Goal: Transaction & Acquisition: Purchase product/service

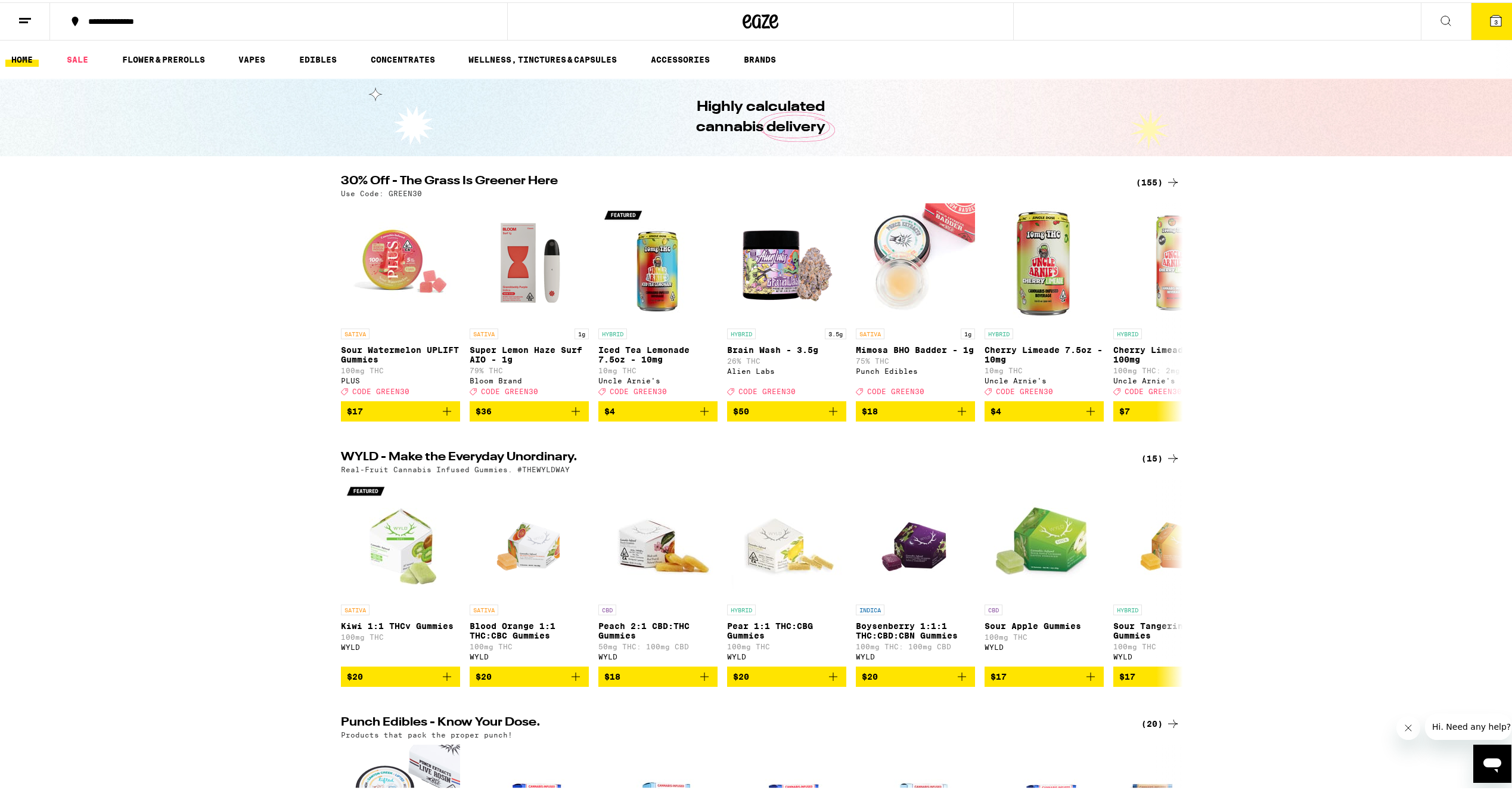
click at [1490, 23] on icon at bounding box center [1495, 19] width 11 height 11
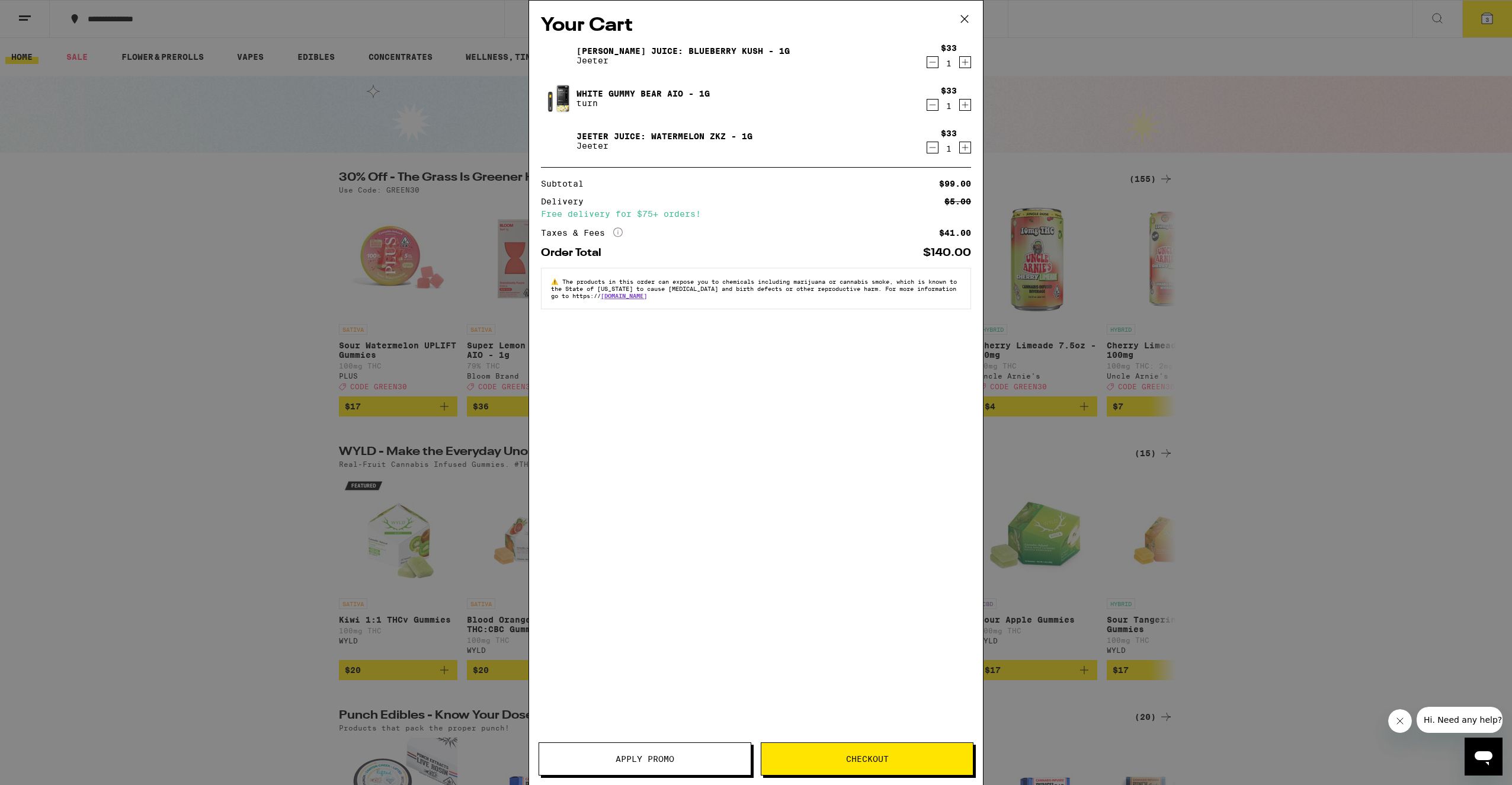
click at [927, 106] on icon "Decrement" at bounding box center [933, 105] width 11 height 14
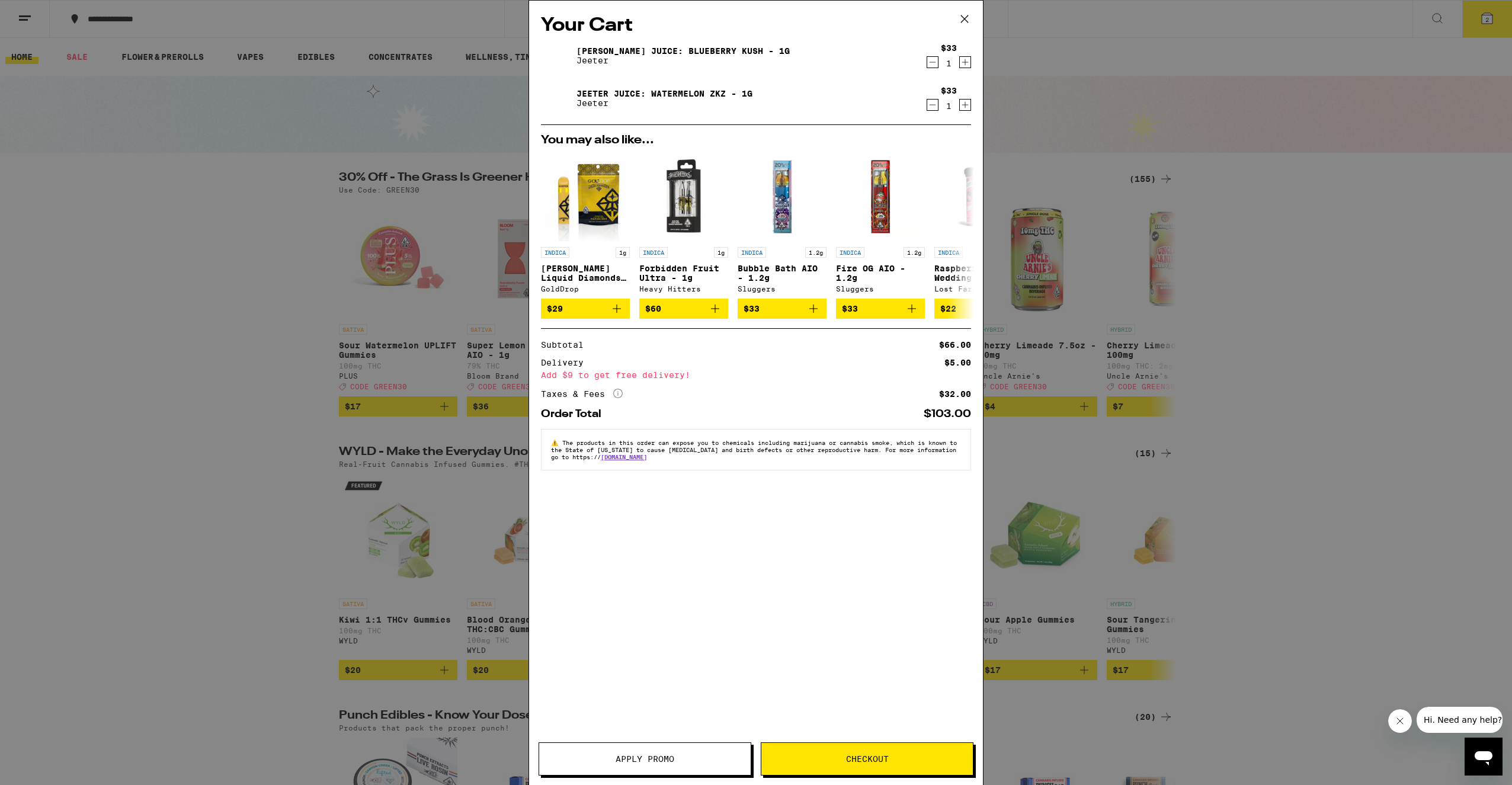
click at [963, 20] on icon at bounding box center [964, 19] width 7 height 7
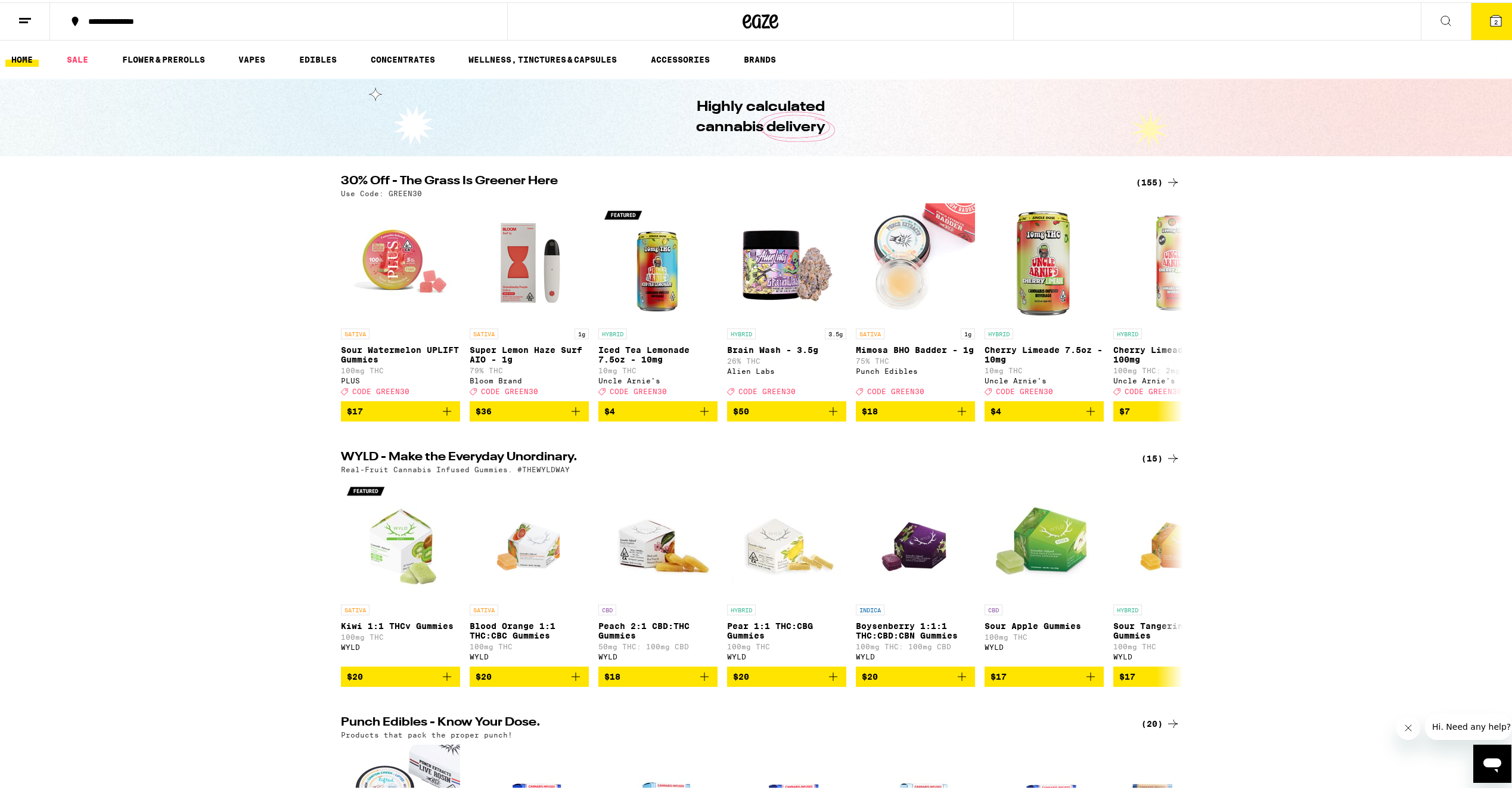
click at [1471, 19] on button "2" at bounding box center [1495, 19] width 50 height 37
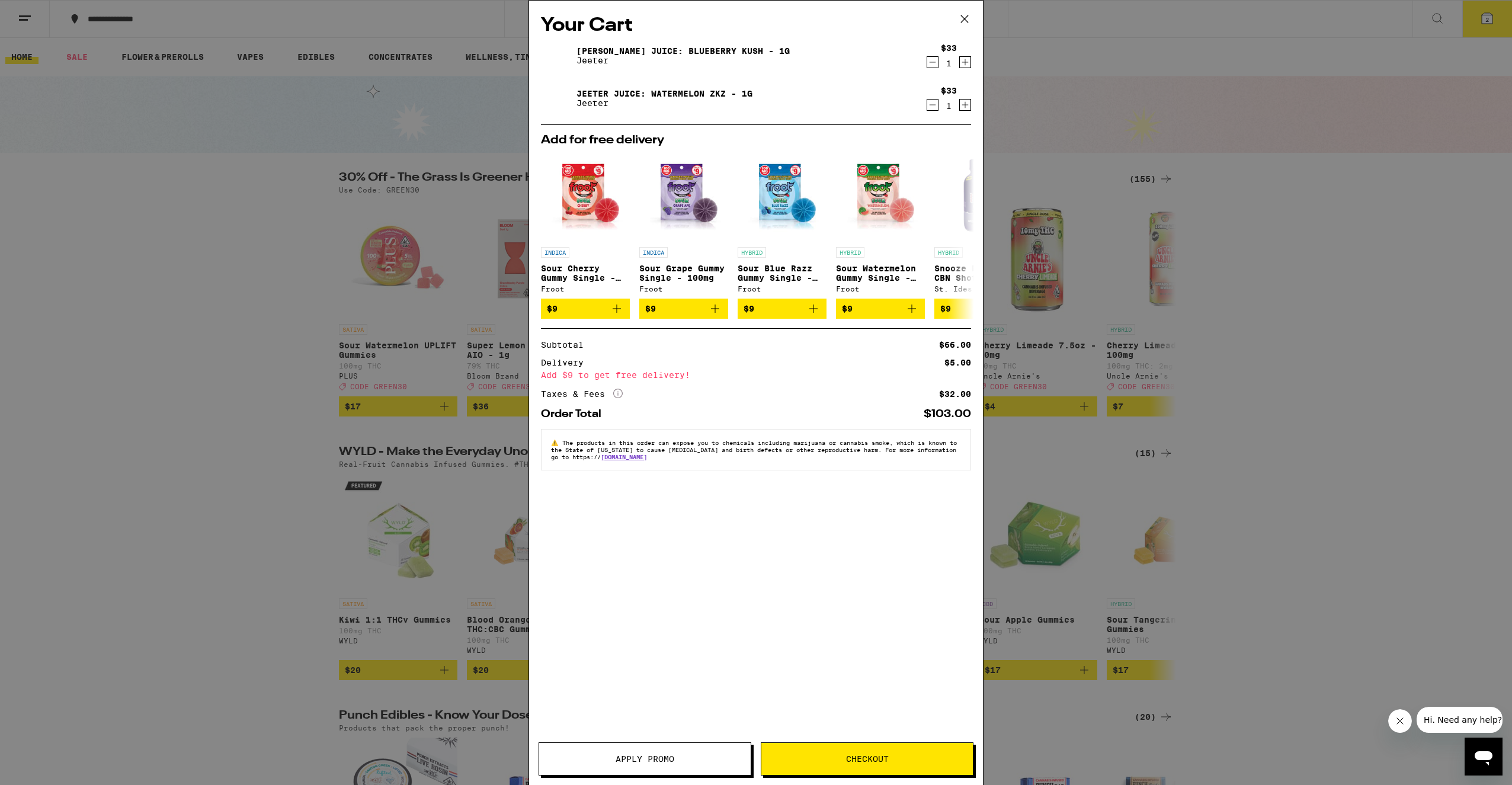
click at [615, 48] on link "[PERSON_NAME] Juice: Blueberry Kush - 1g" at bounding box center [683, 51] width 213 height 9
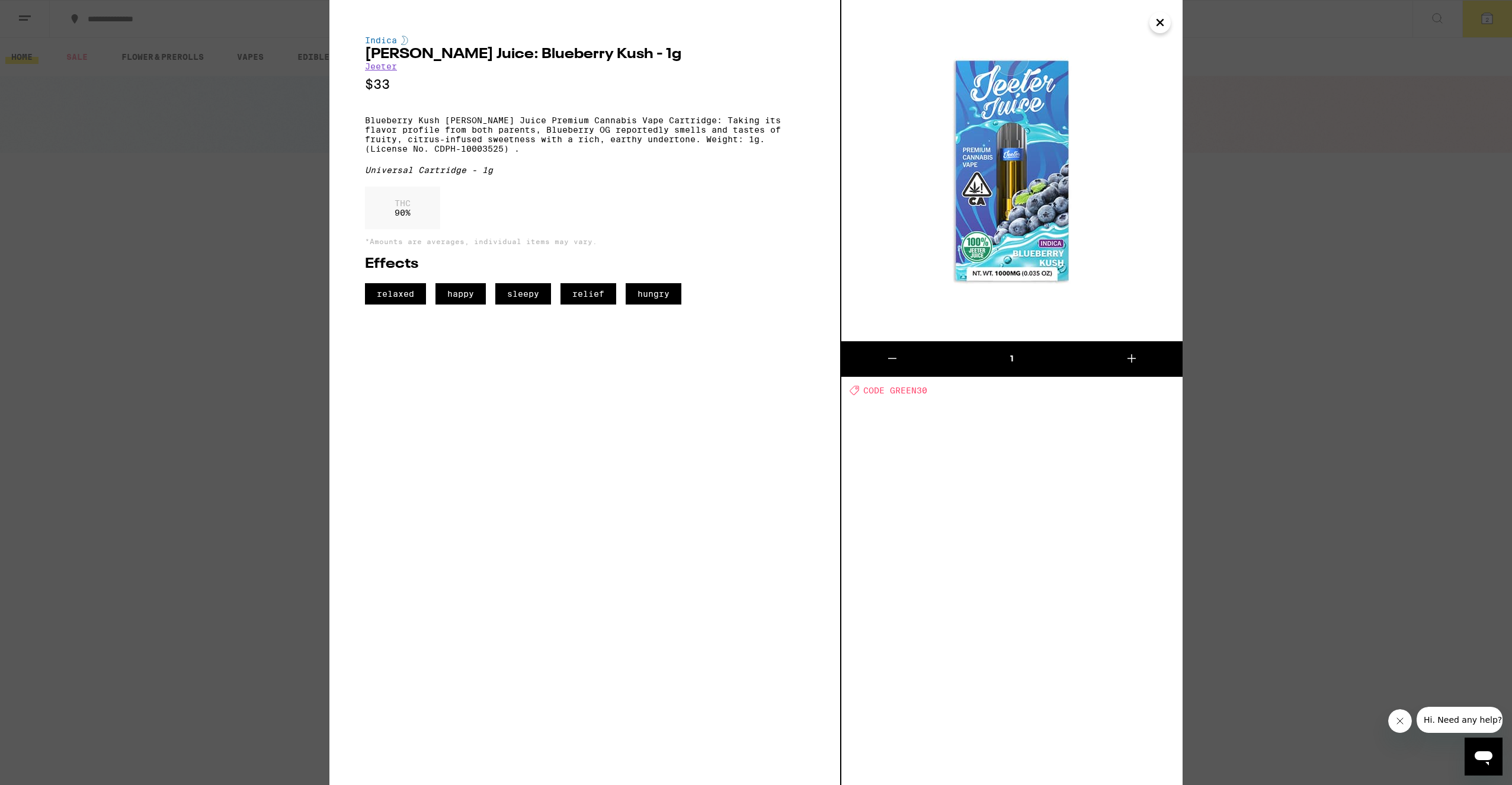
click at [1157, 25] on icon "Close" at bounding box center [1160, 23] width 6 height 6
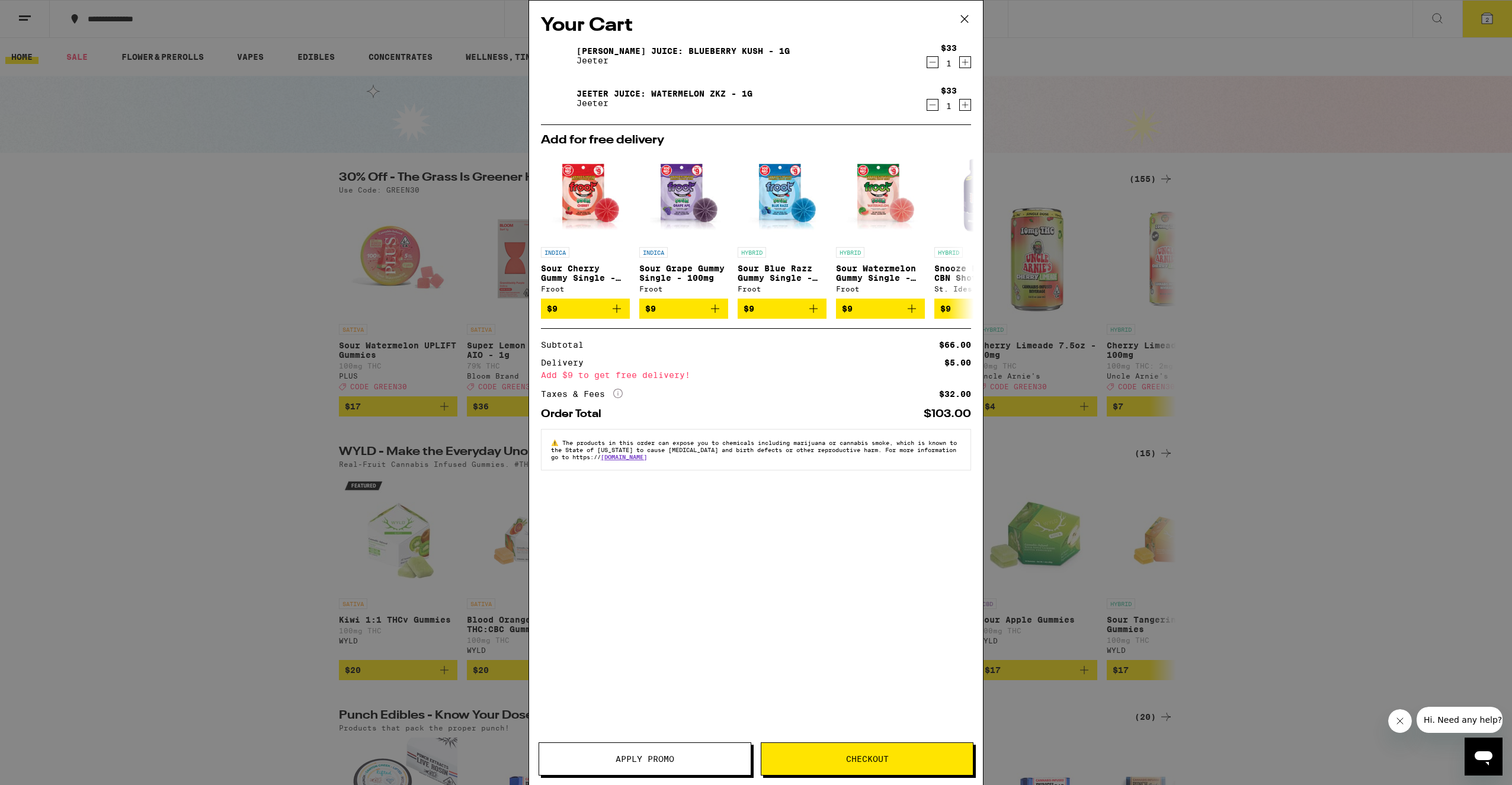
click at [1159, 41] on div "Your Cart Jeeter Juice: Blueberry Kush - 1g Jeeter $33 1 Jeeter Juice: Watermel…" at bounding box center [756, 392] width 1512 height 785
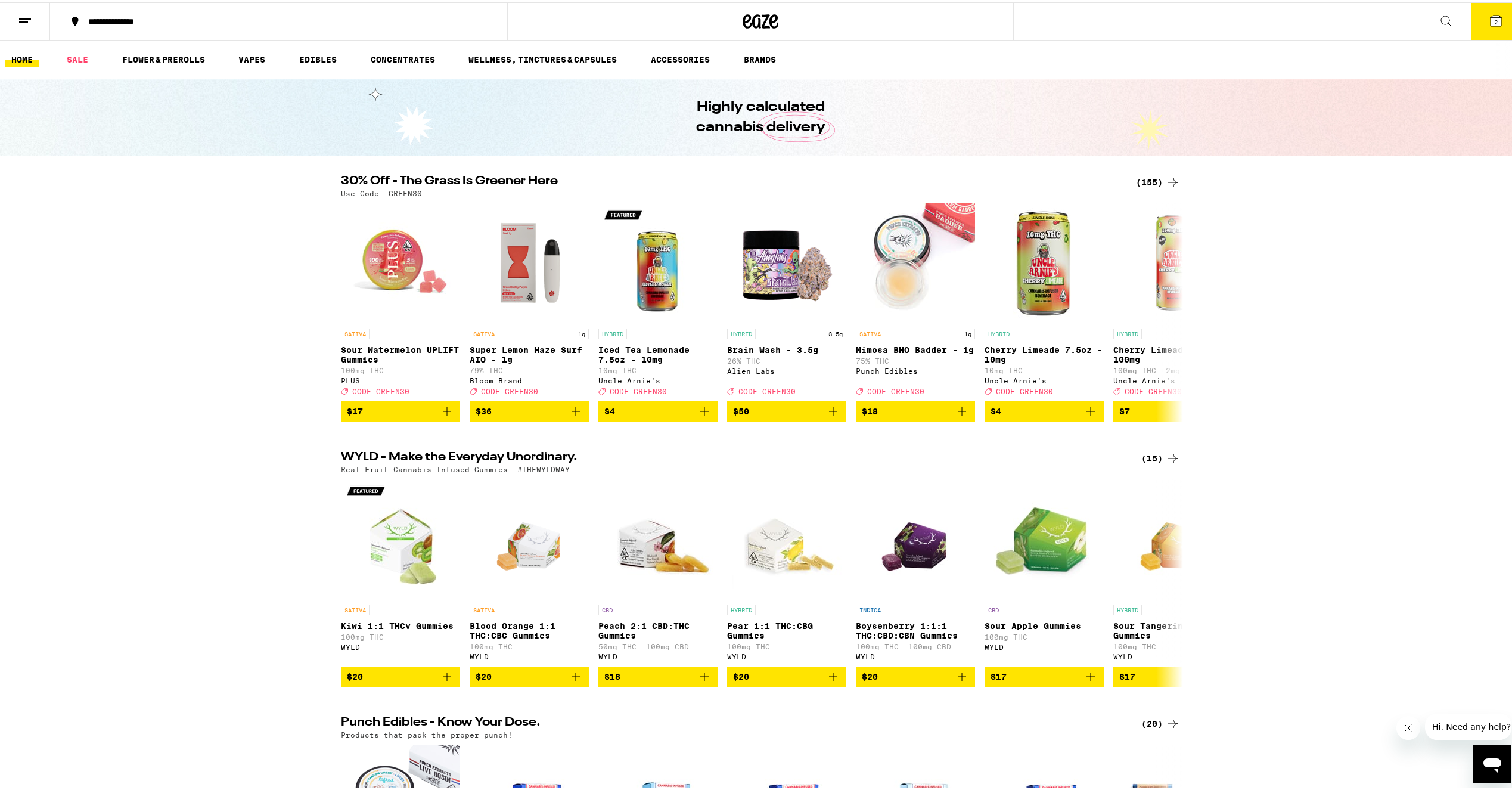
click at [1490, 24] on icon at bounding box center [1495, 19] width 11 height 11
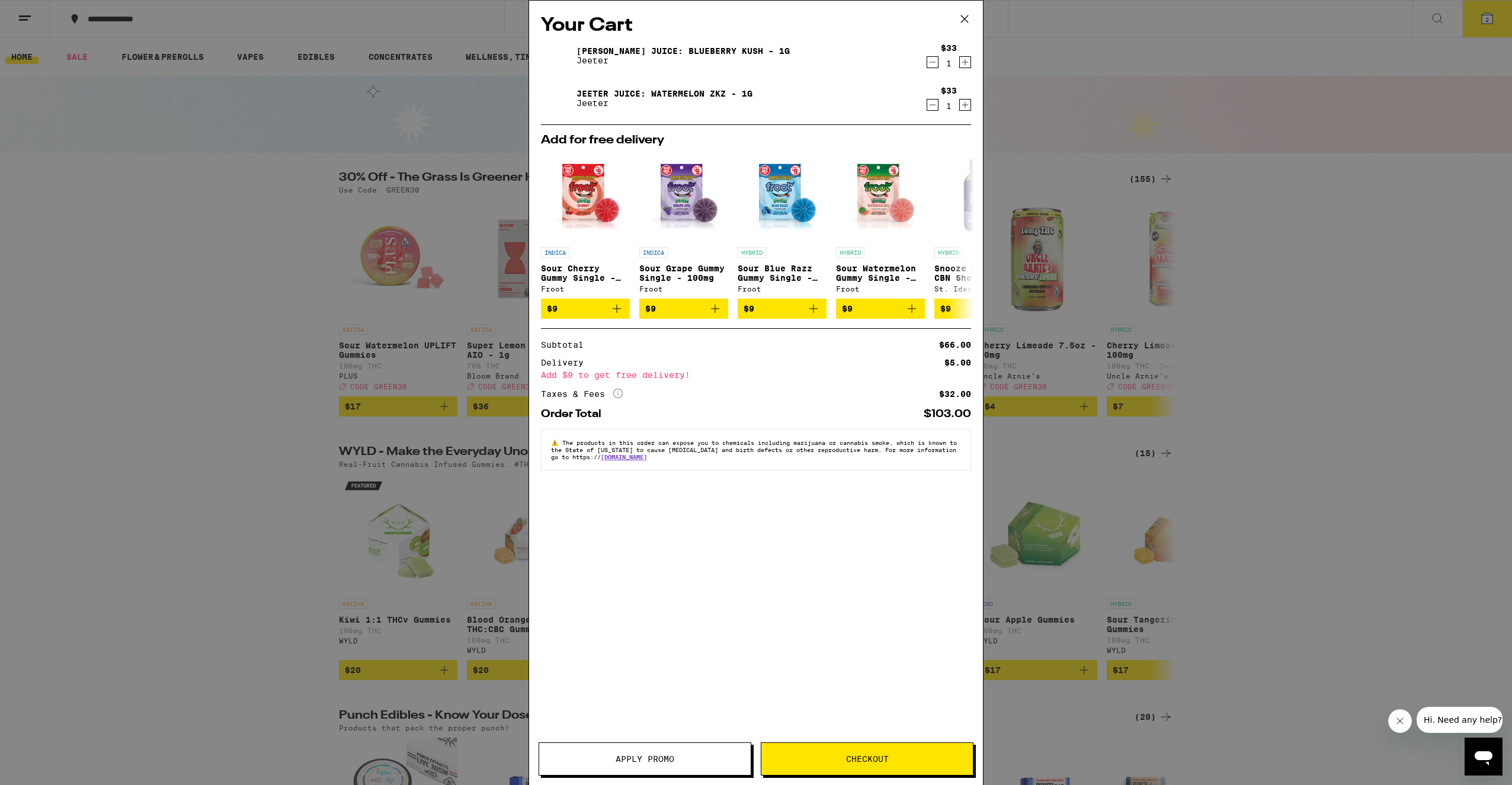
click at [973, 11] on icon at bounding box center [964, 19] width 18 height 18
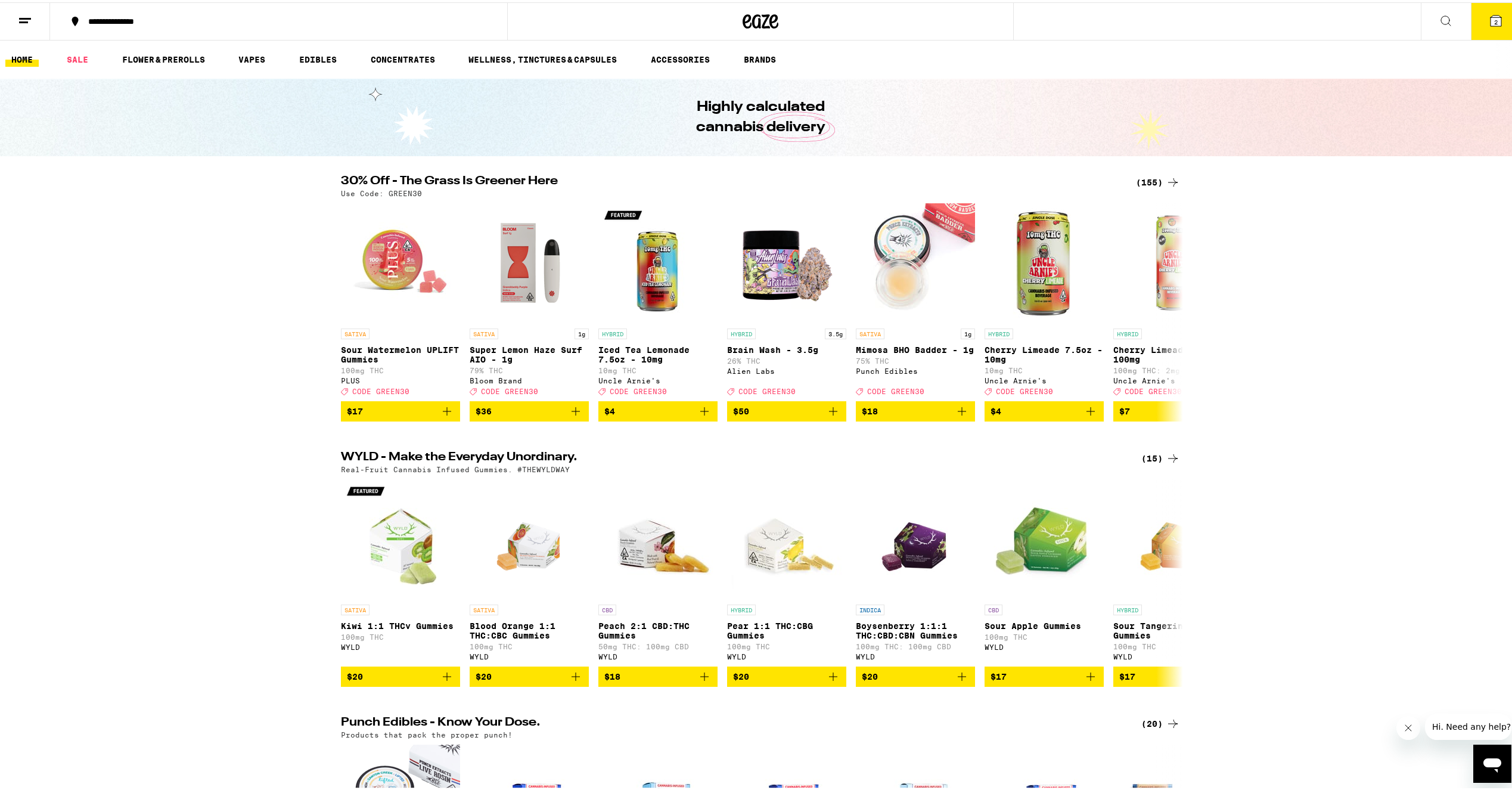
click at [1490, 18] on icon at bounding box center [1495, 19] width 11 height 11
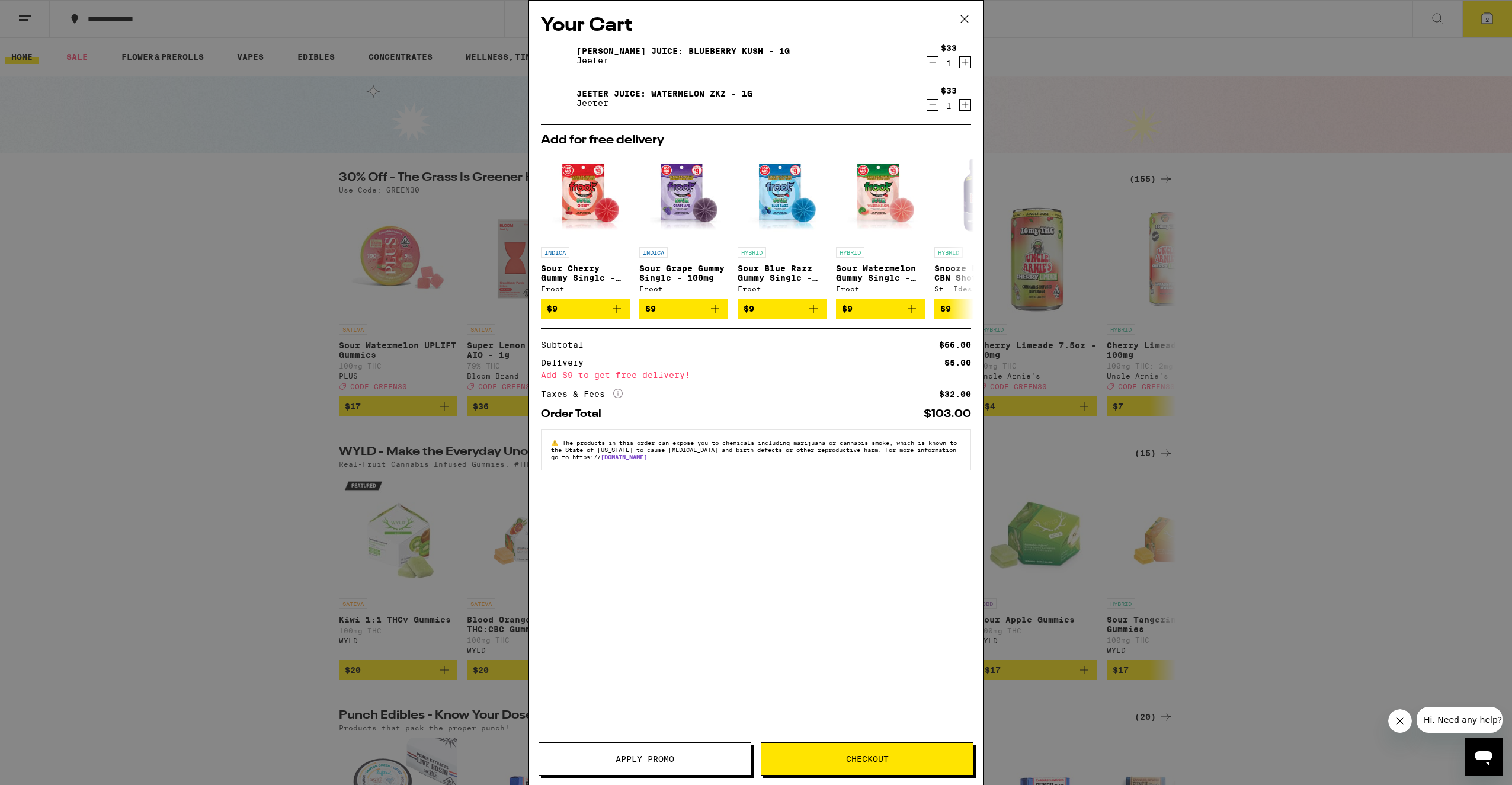
click at [963, 23] on icon at bounding box center [964, 19] width 18 height 18
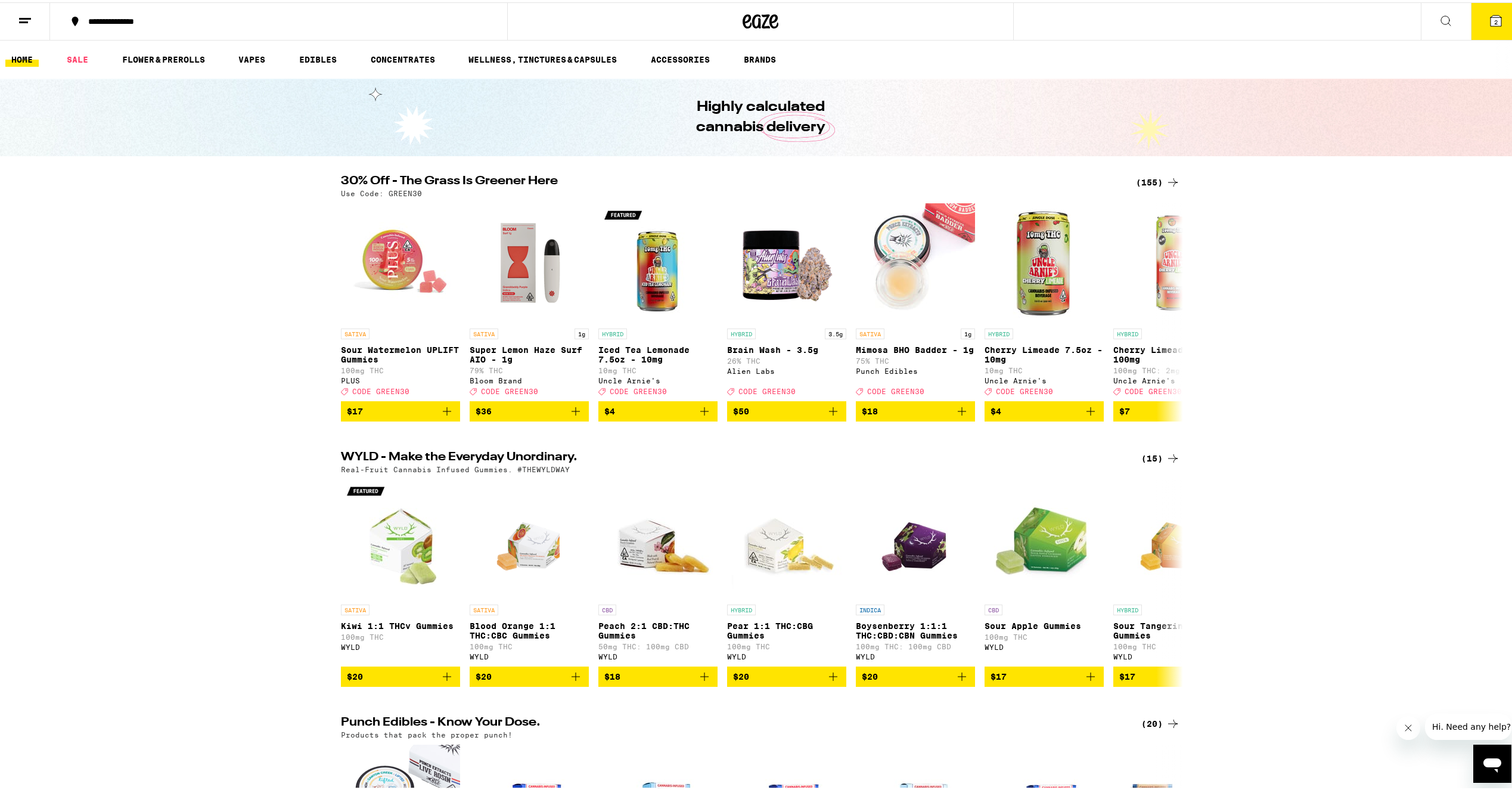
click at [22, 23] on icon at bounding box center [25, 18] width 14 height 14
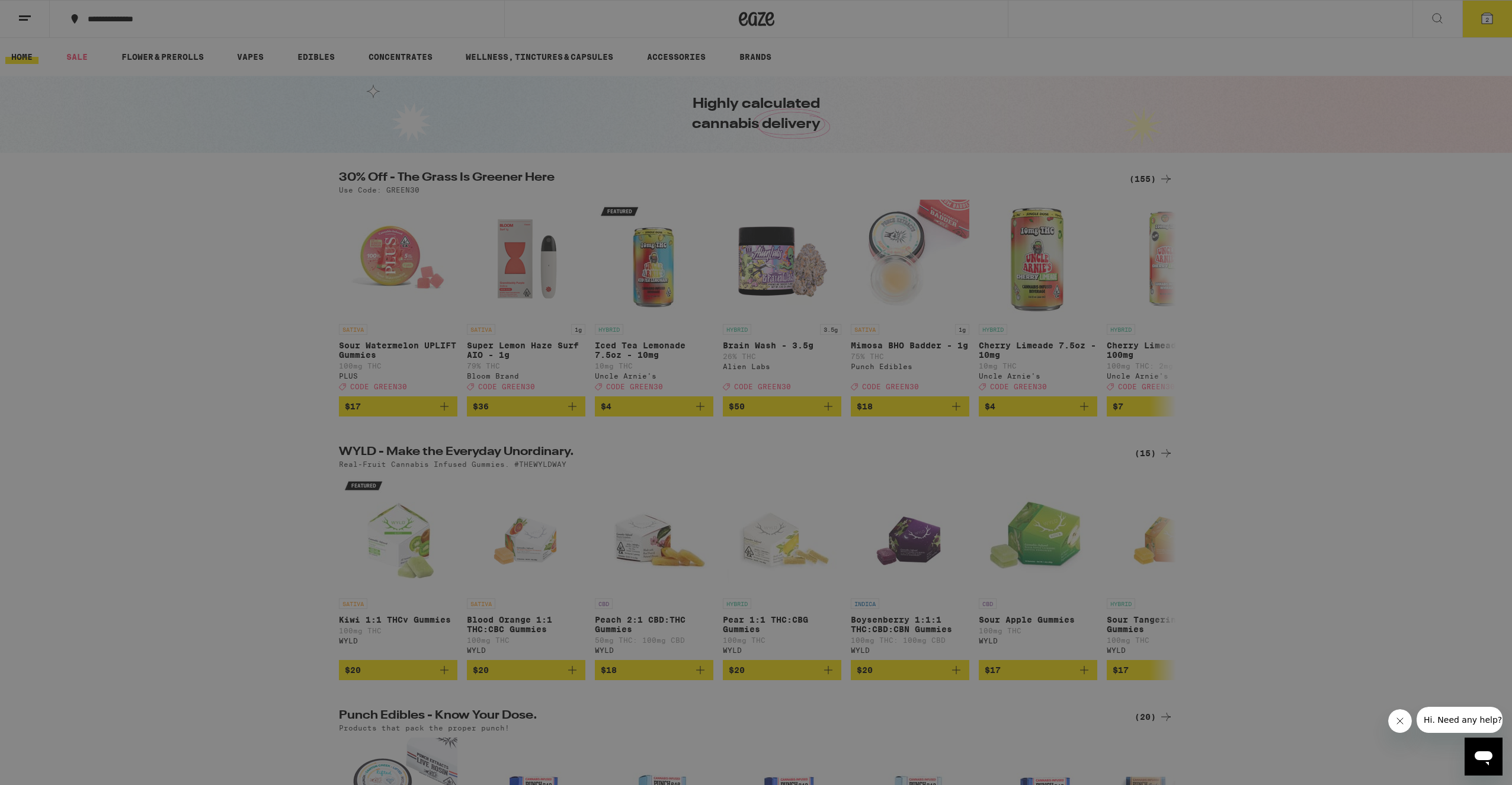
click at [1498, 16] on div "Menu Shop Buy It Again Sale Flower & Prerolls Vapes Edibles Concentrates Wellne…" at bounding box center [756, 392] width 1512 height 785
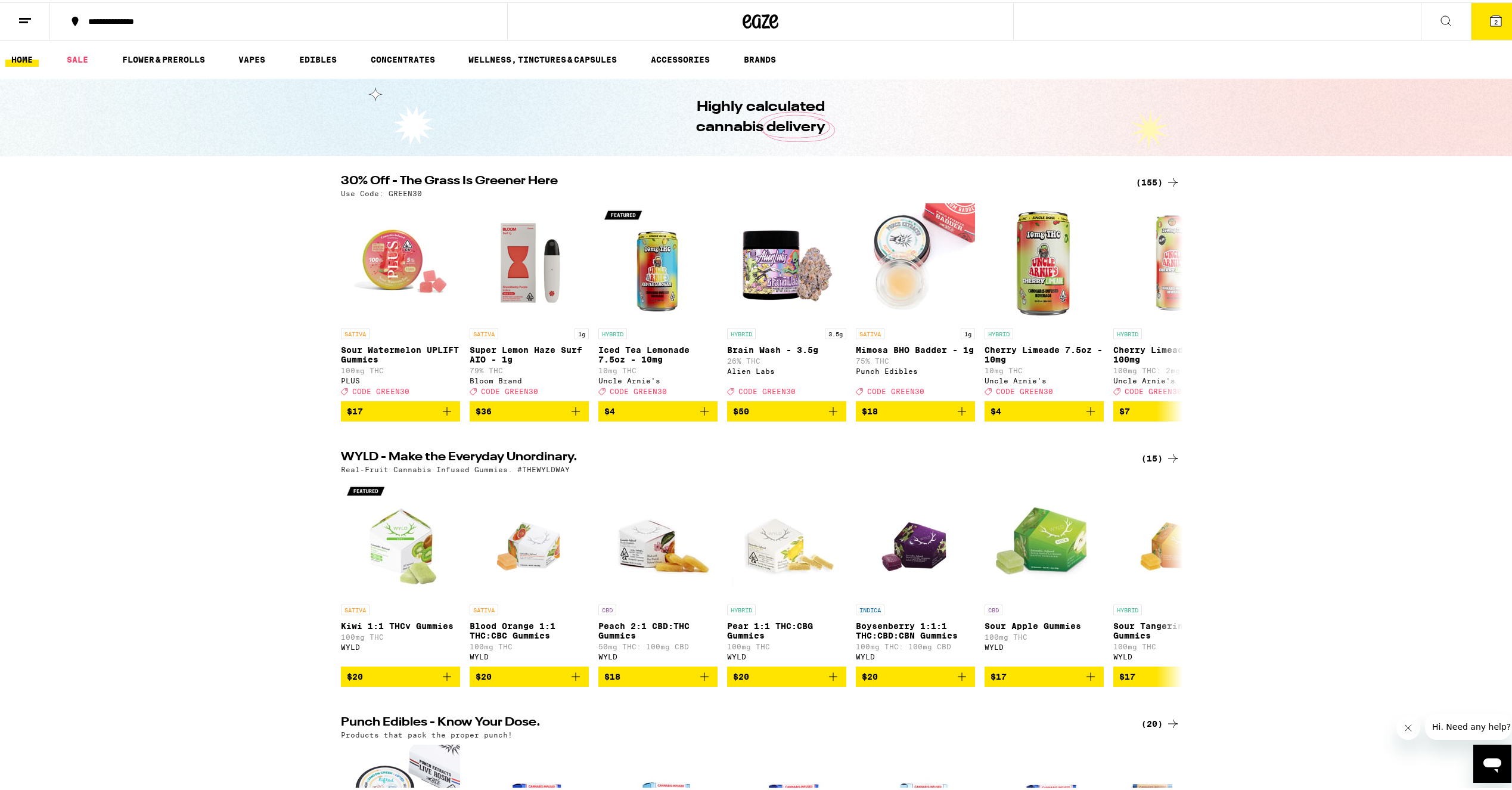
click at [1495, 13] on button "2" at bounding box center [1495, 19] width 50 height 37
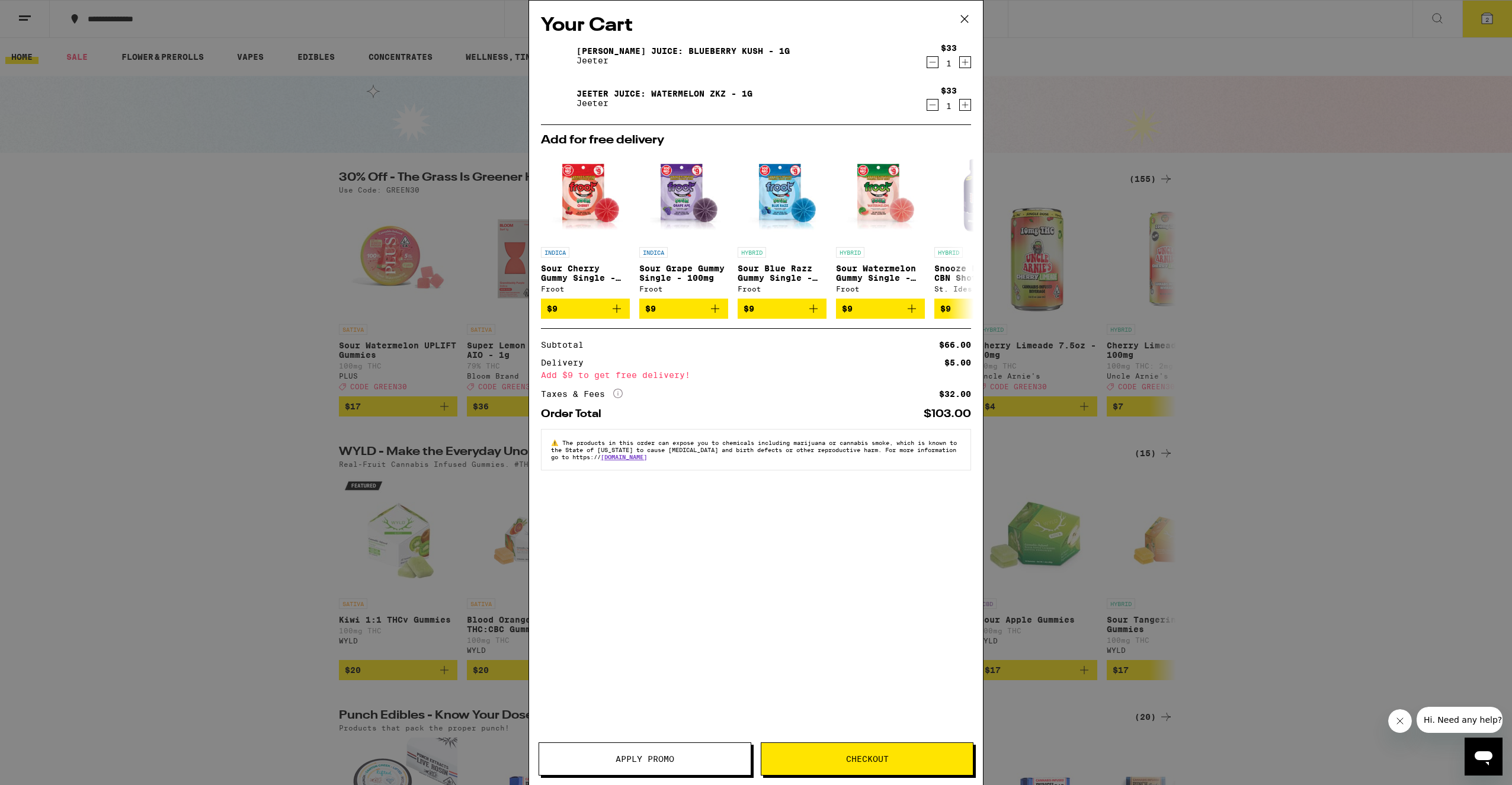
click at [964, 107] on icon "Increment" at bounding box center [965, 105] width 11 height 14
click at [797, 36] on h2 "Your Cart" at bounding box center [756, 26] width 430 height 27
click at [933, 105] on icon "Decrement" at bounding box center [933, 105] width 6 height 0
click at [590, 751] on button "Apply Promo" at bounding box center [645, 758] width 213 height 33
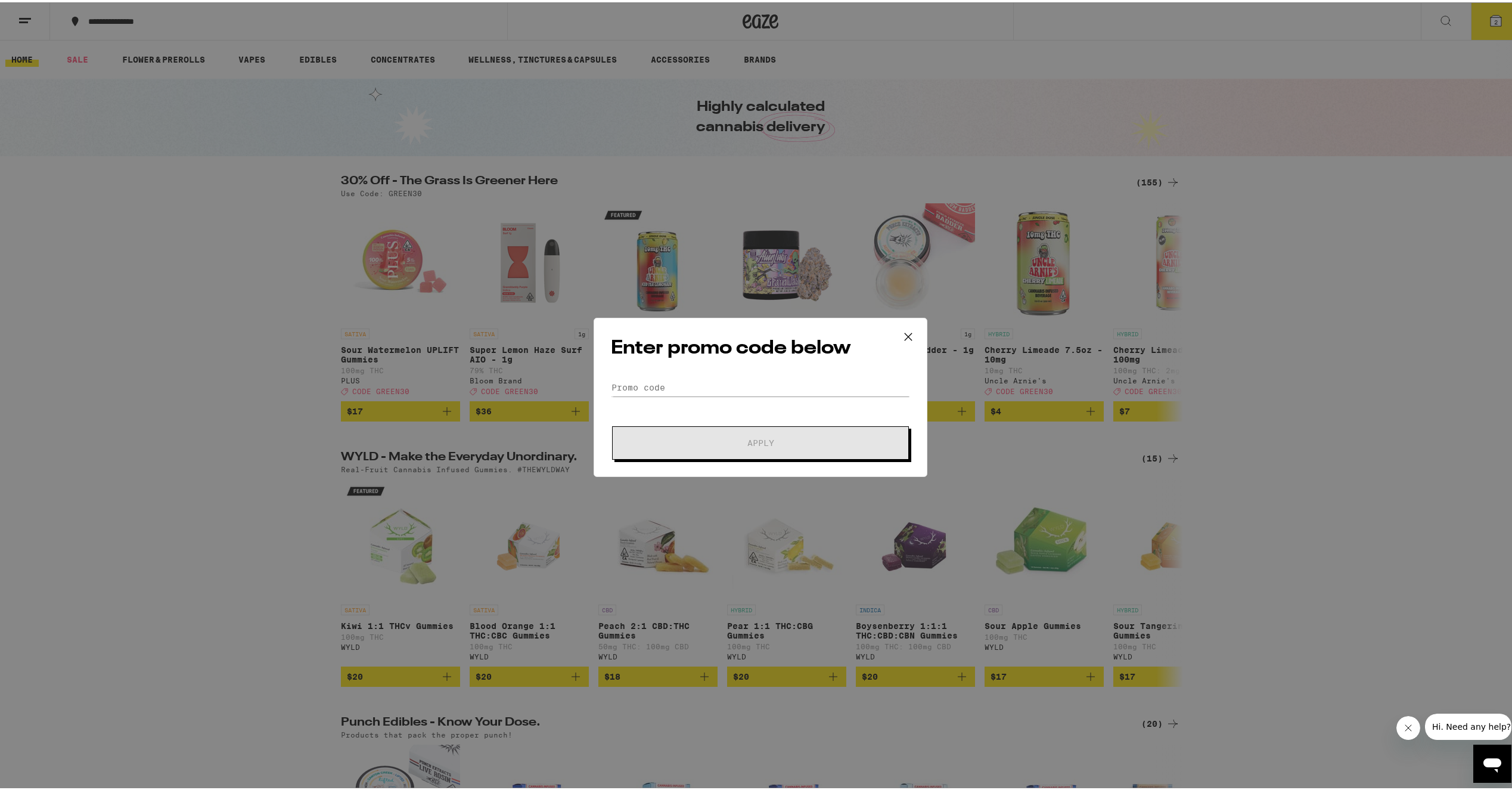
click at [696, 364] on div "Enter promo code below Promo Code Apply" at bounding box center [761, 395] width 334 height 159
click at [691, 380] on input "Promo Code" at bounding box center [761, 384] width 299 height 18
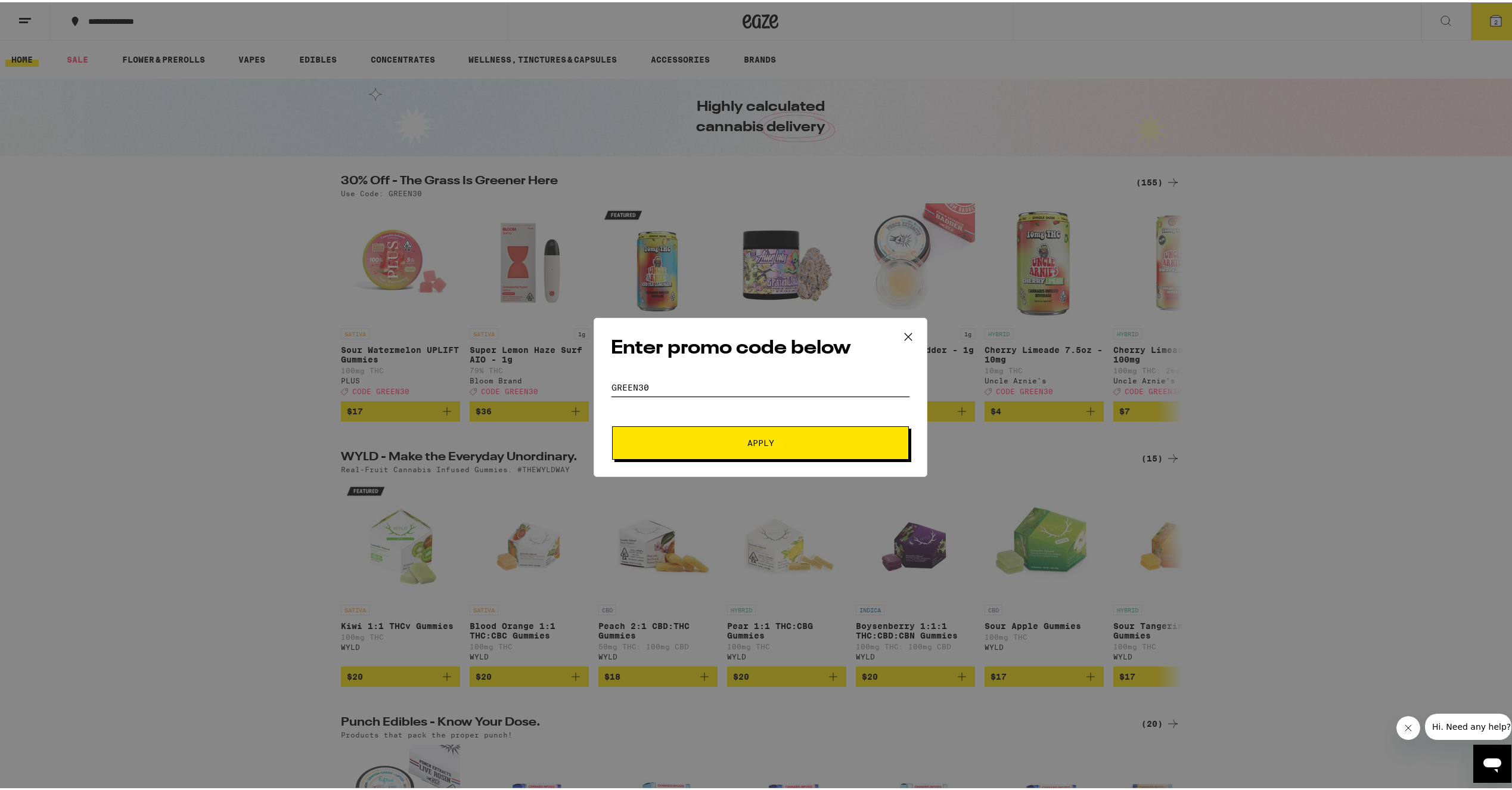
type input "GREEN30"
click at [612, 424] on button "Apply" at bounding box center [760, 440] width 297 height 33
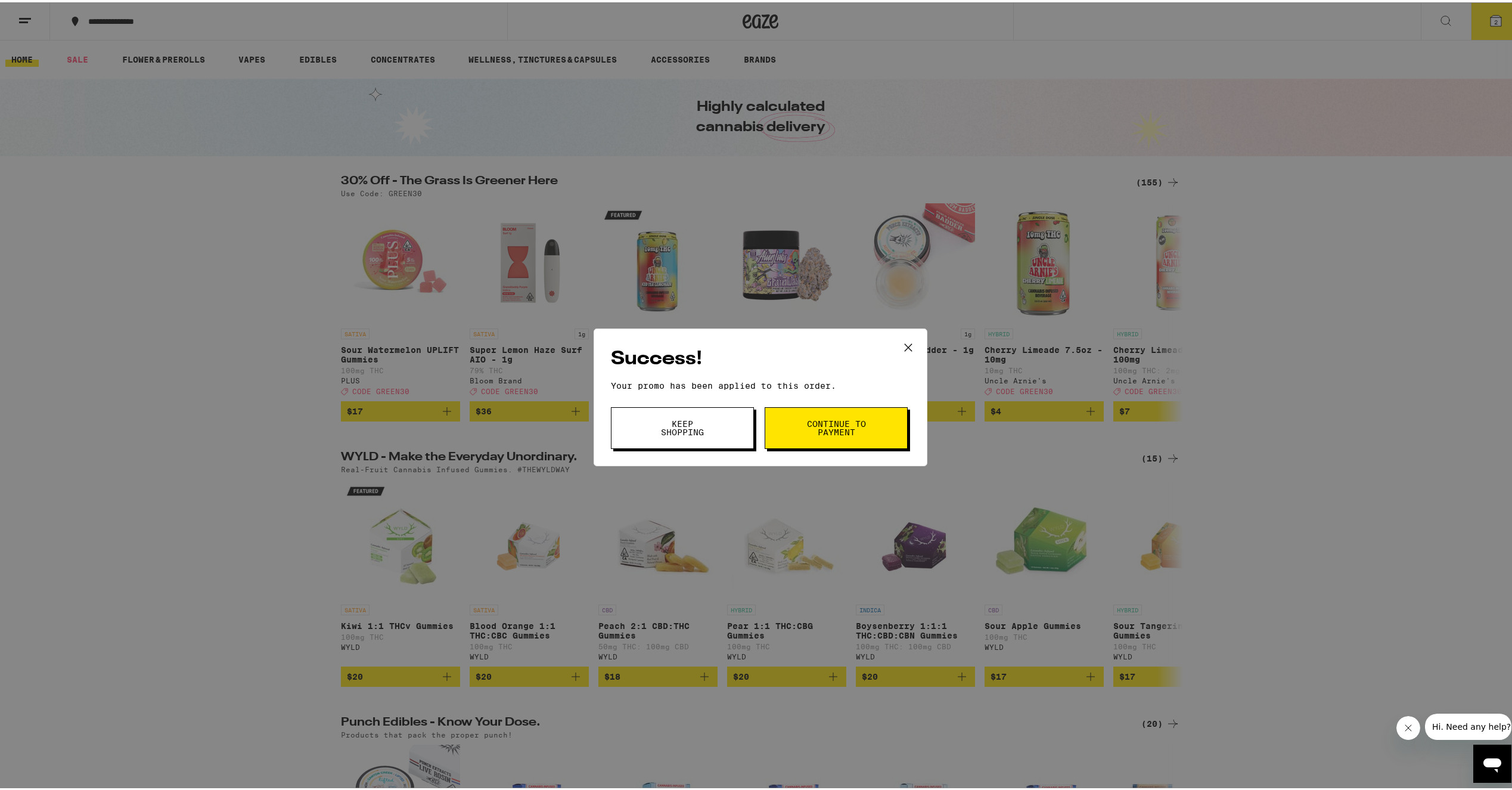
click at [799, 423] on button "Continue to payment" at bounding box center [836, 425] width 143 height 42
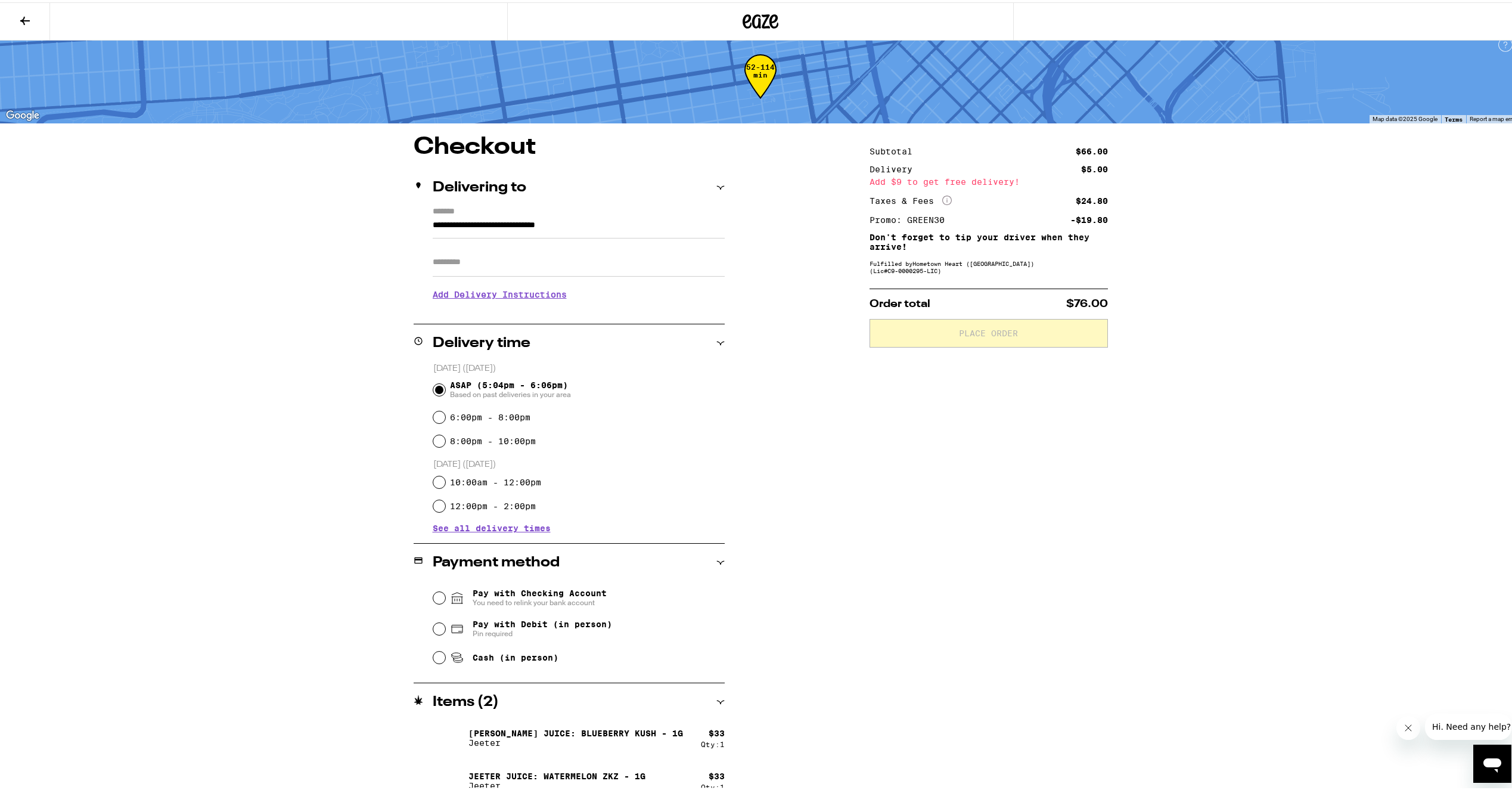
scroll to position [27, 0]
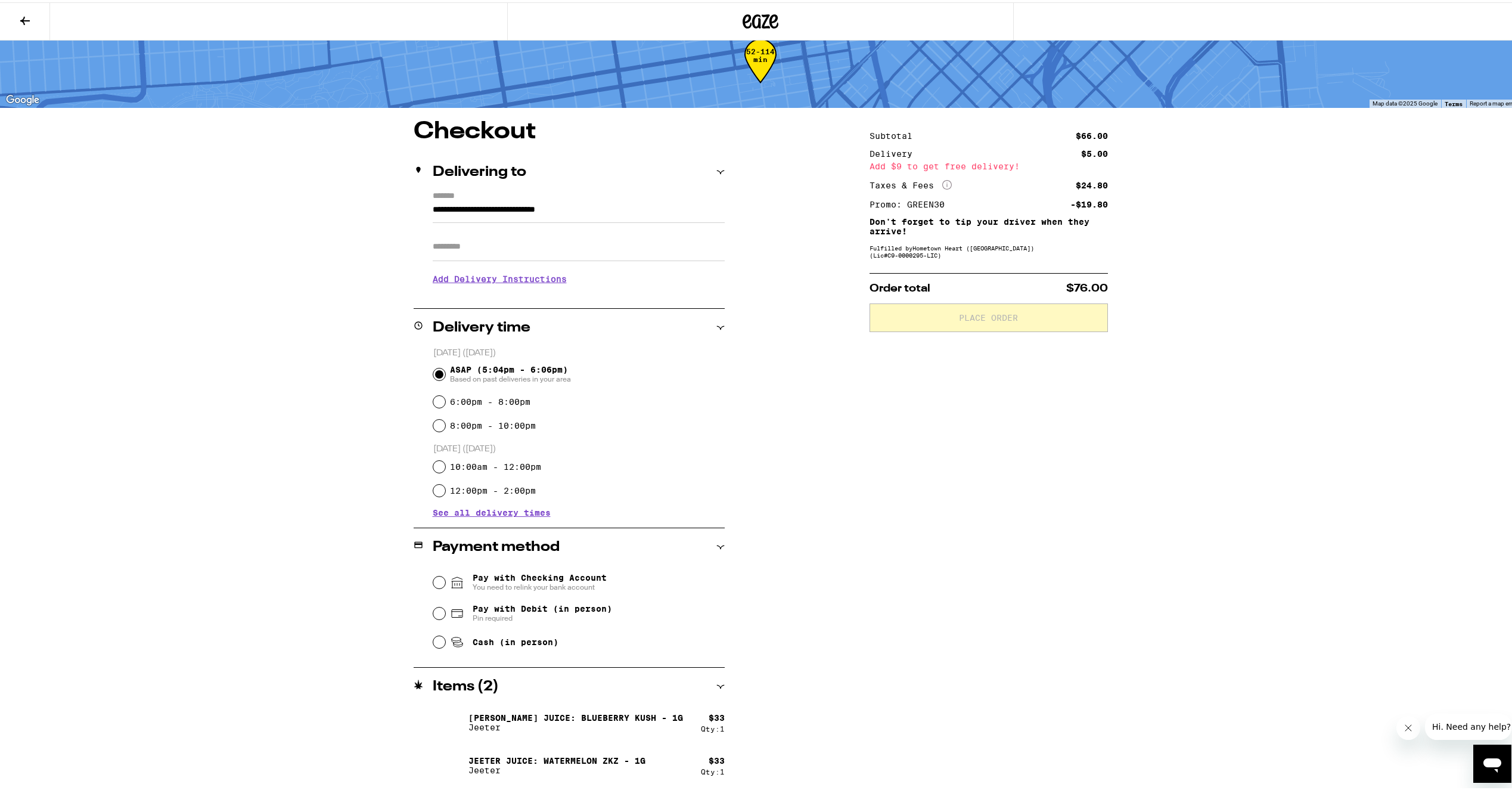
click at [943, 496] on div "Subtotal $66.00 Delivery $5.00 Add $9 to get free delivery! Taxes & Fees More I…" at bounding box center [988, 453] width 239 height 672
click at [486, 644] on span "Cash (in person)" at bounding box center [515, 640] width 86 height 9
click at [445, 645] on input "Cash (in person)" at bounding box center [439, 639] width 12 height 12
radio input "true"
click at [29, 18] on icon at bounding box center [25, 18] width 9 height 9
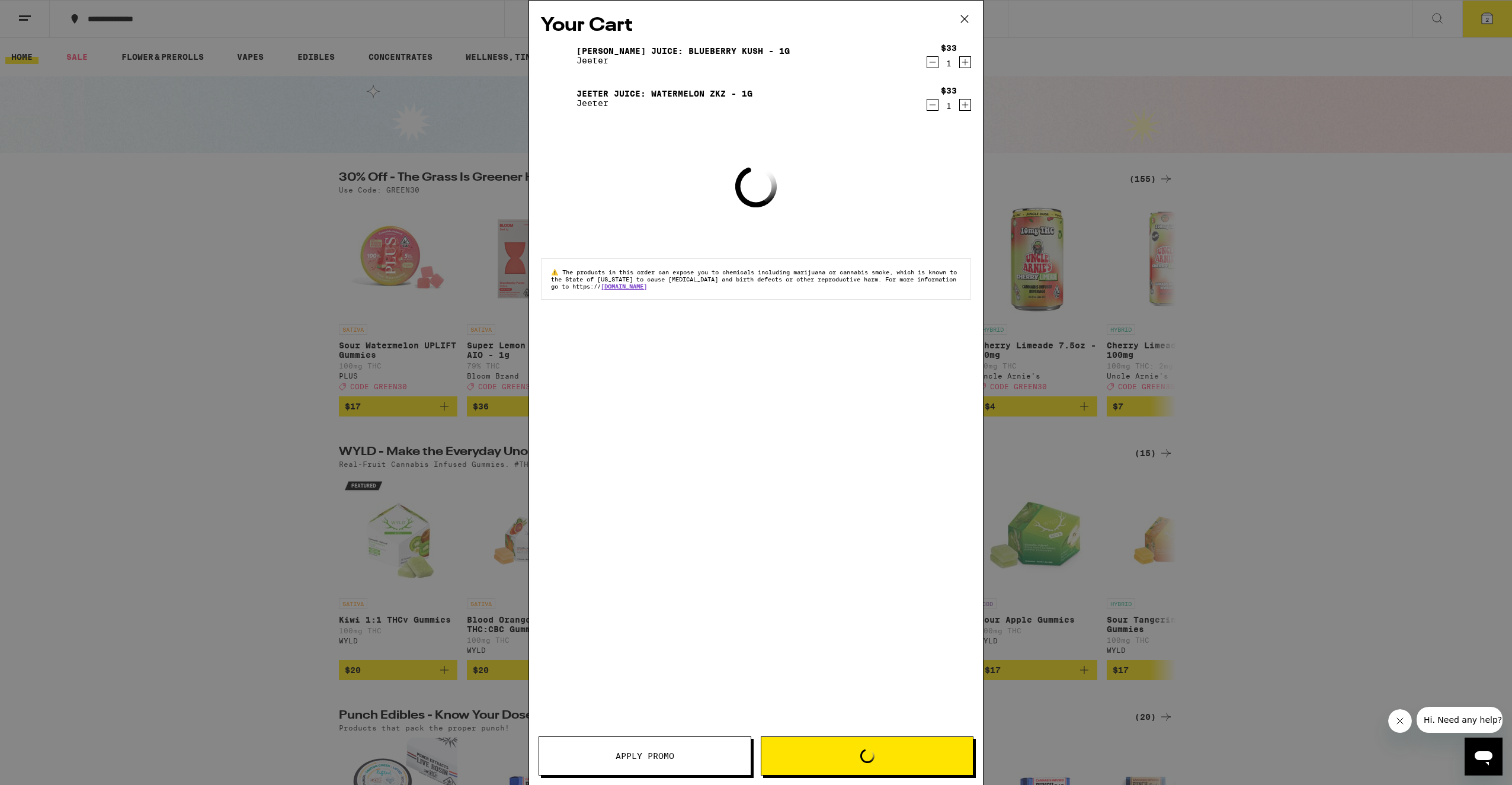
click at [963, 16] on icon at bounding box center [964, 19] width 18 height 18
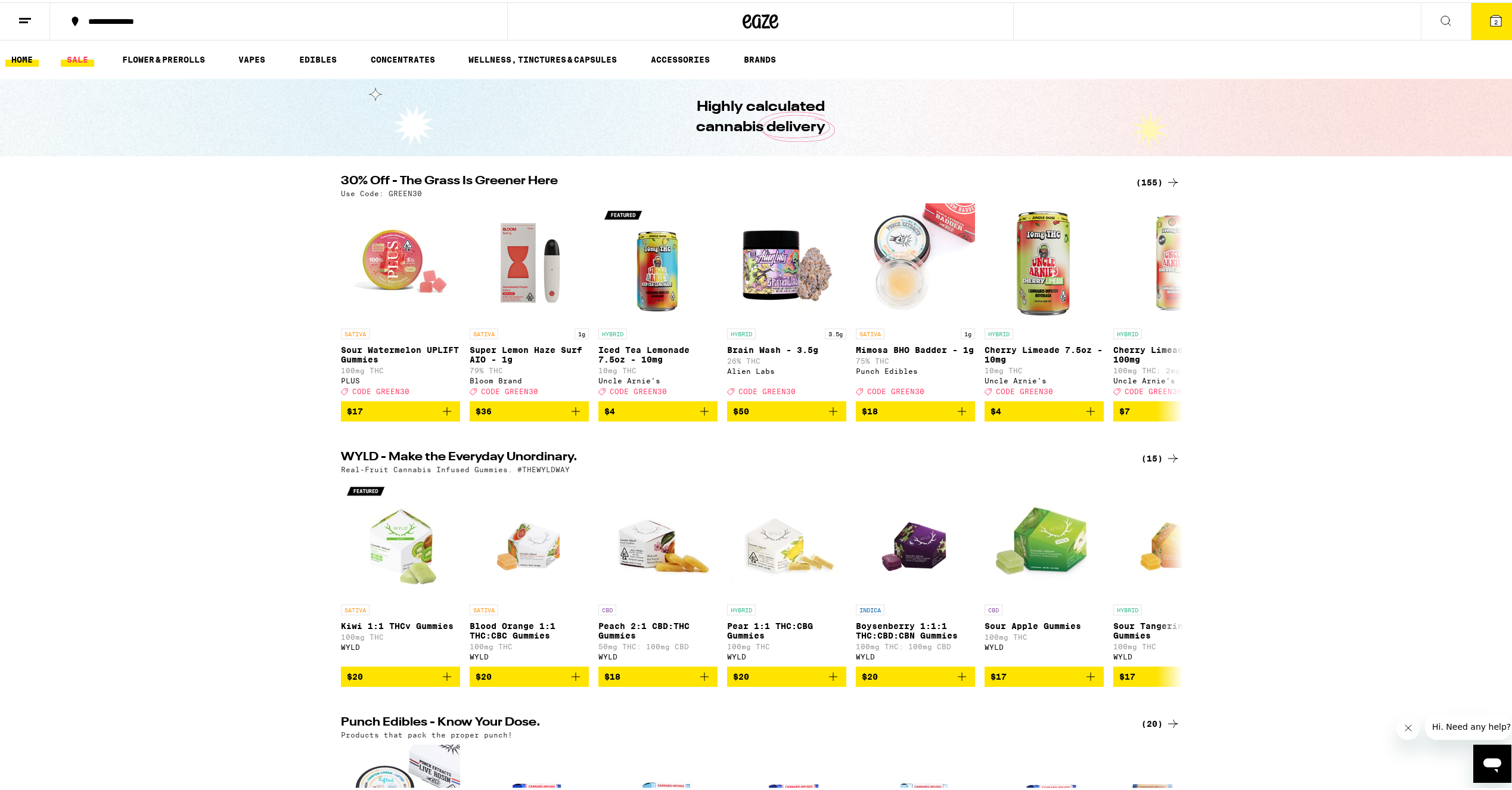
click at [84, 60] on link "SALE" at bounding box center [77, 57] width 33 height 14
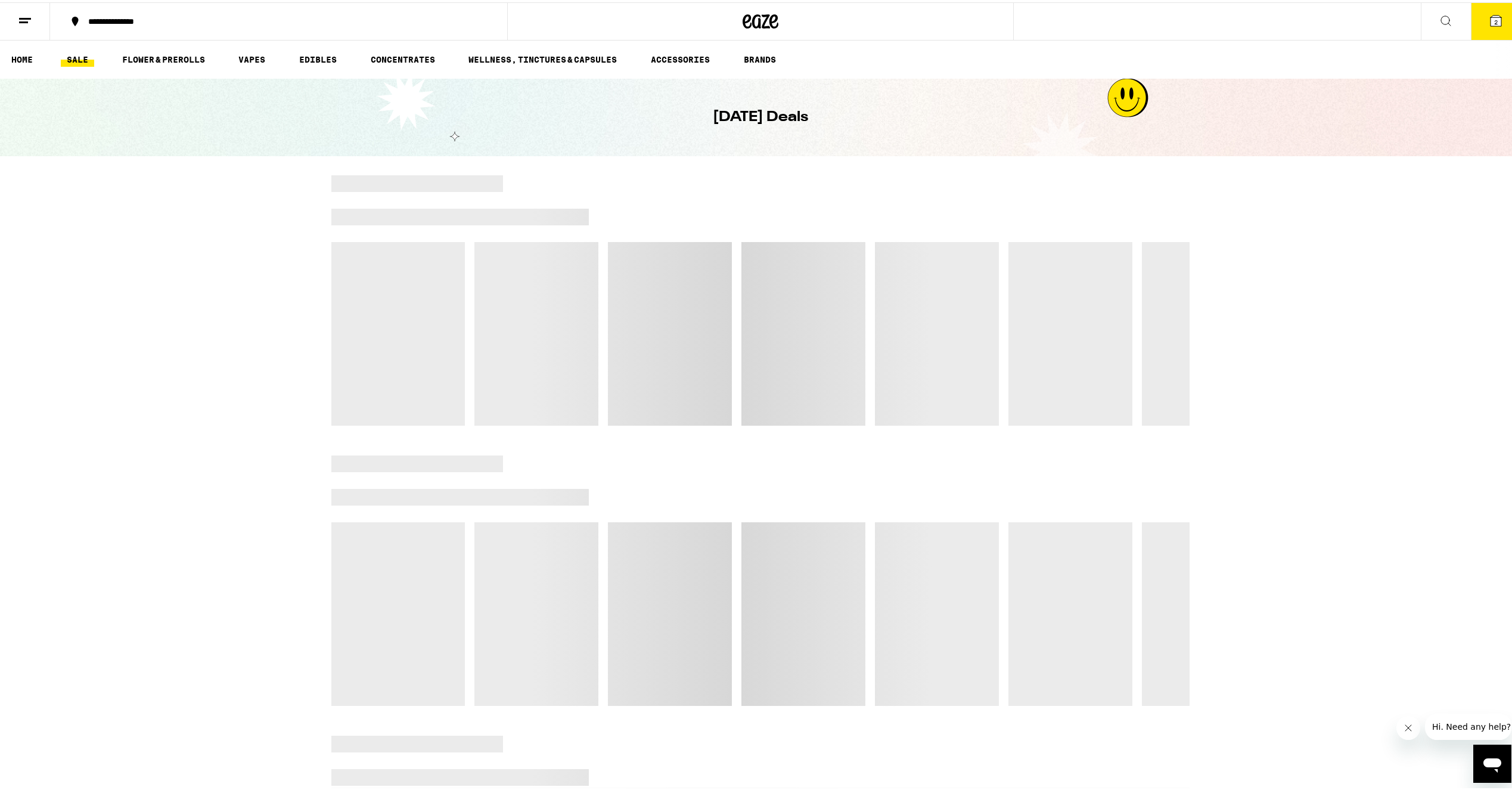
click at [77, 55] on link "SALE" at bounding box center [77, 57] width 33 height 14
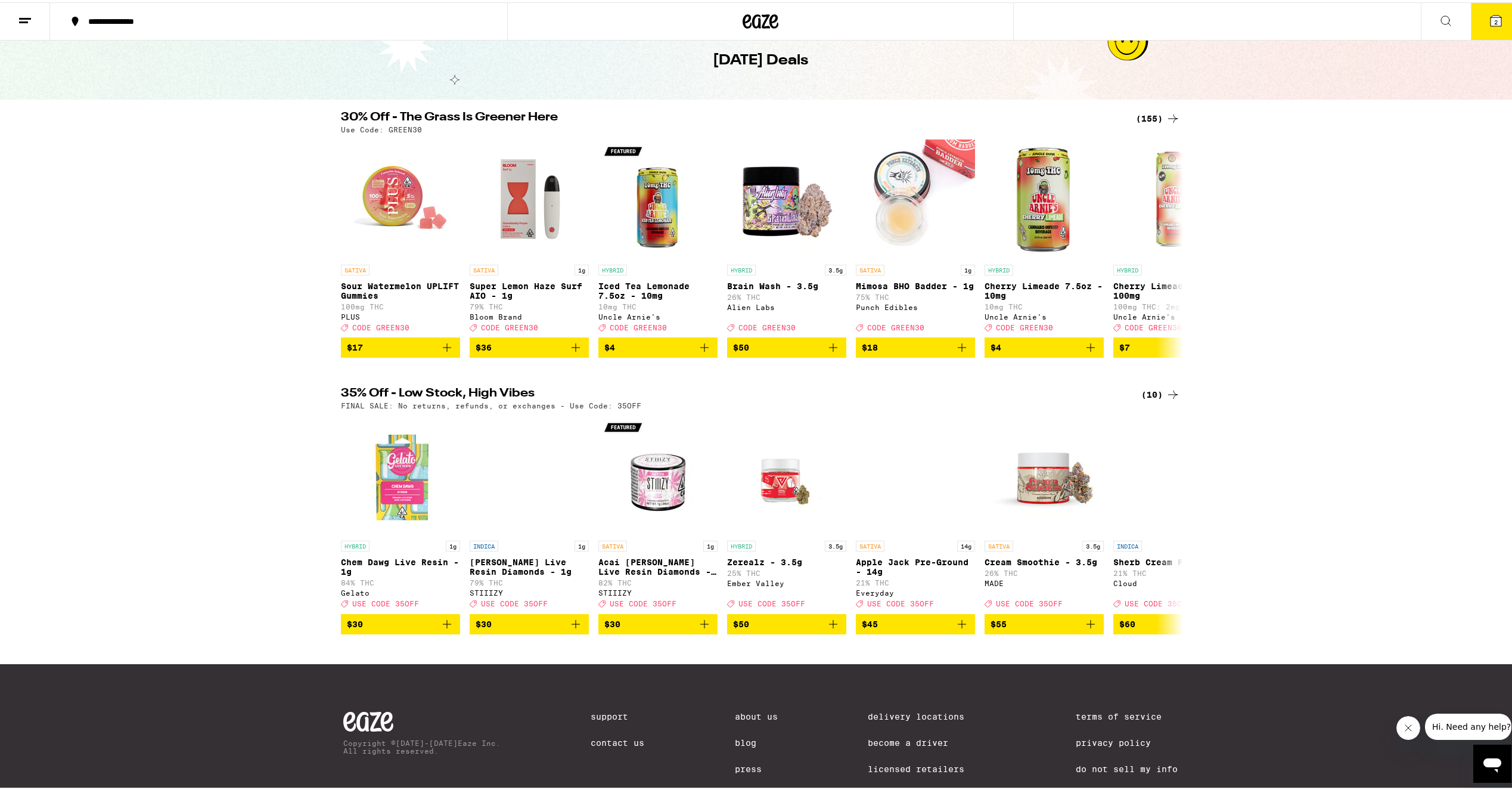
scroll to position [91, 0]
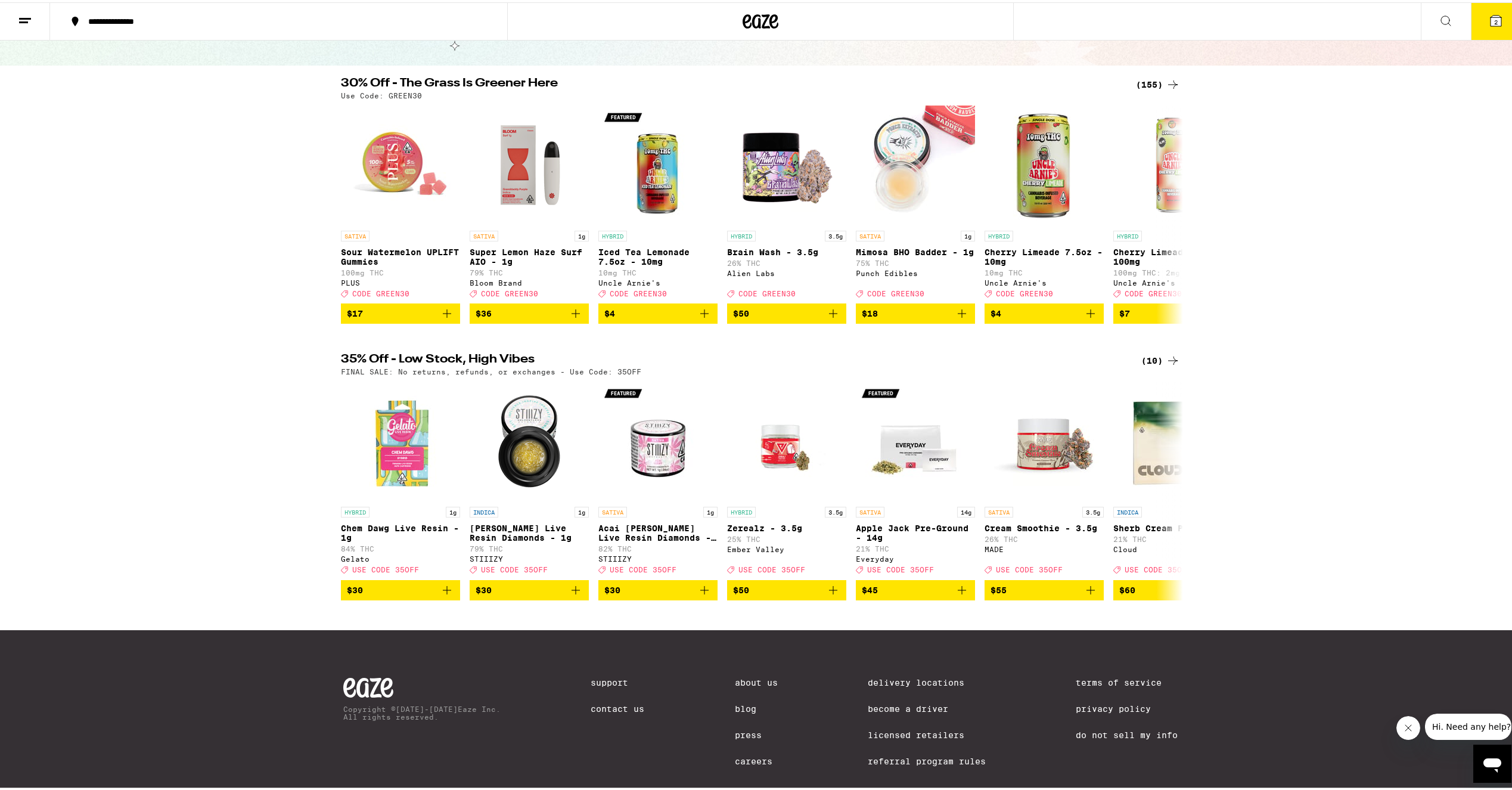
click at [1144, 80] on div "(155)" at bounding box center [1158, 82] width 44 height 14
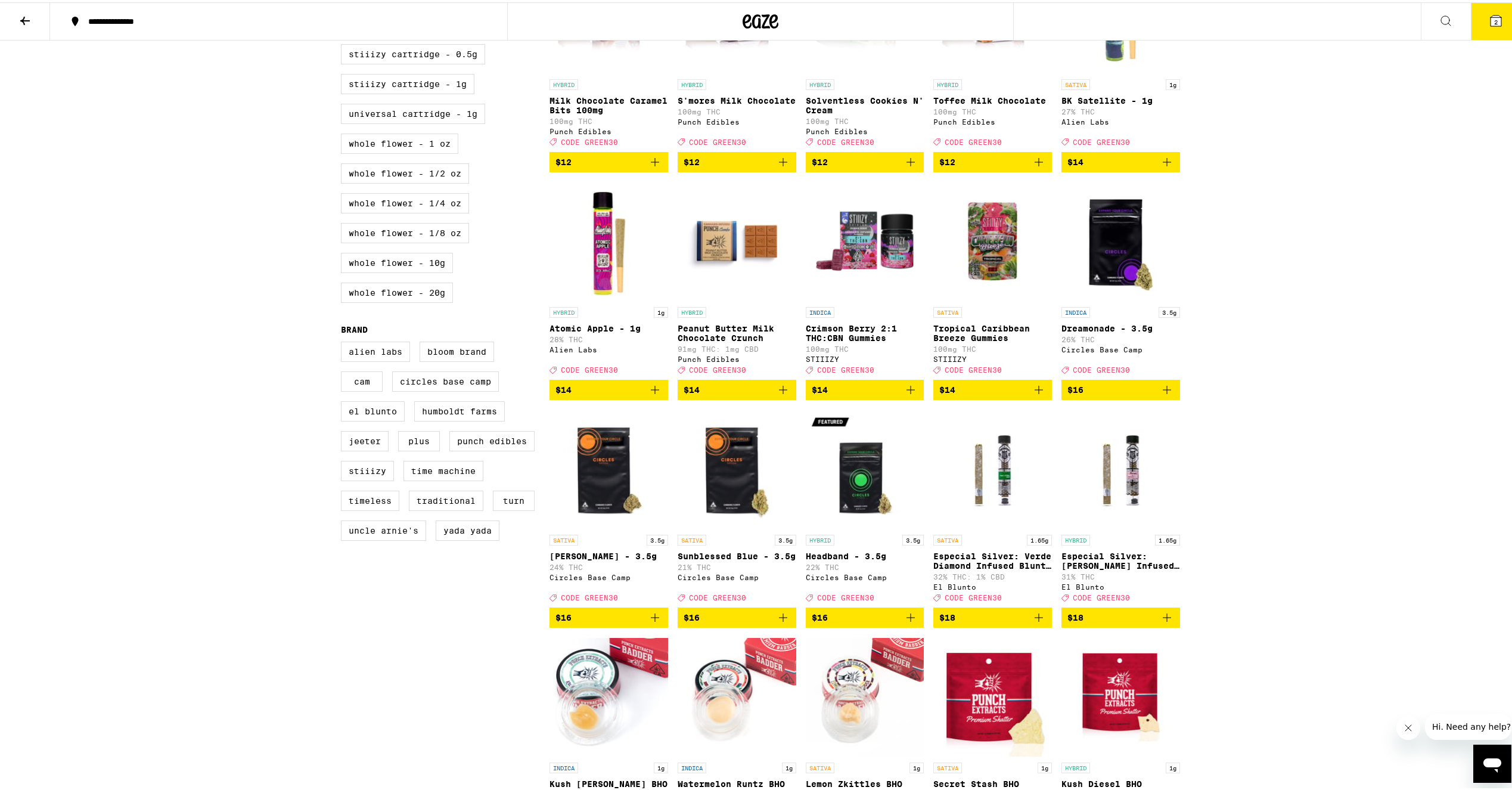
scroll to position [703, 0]
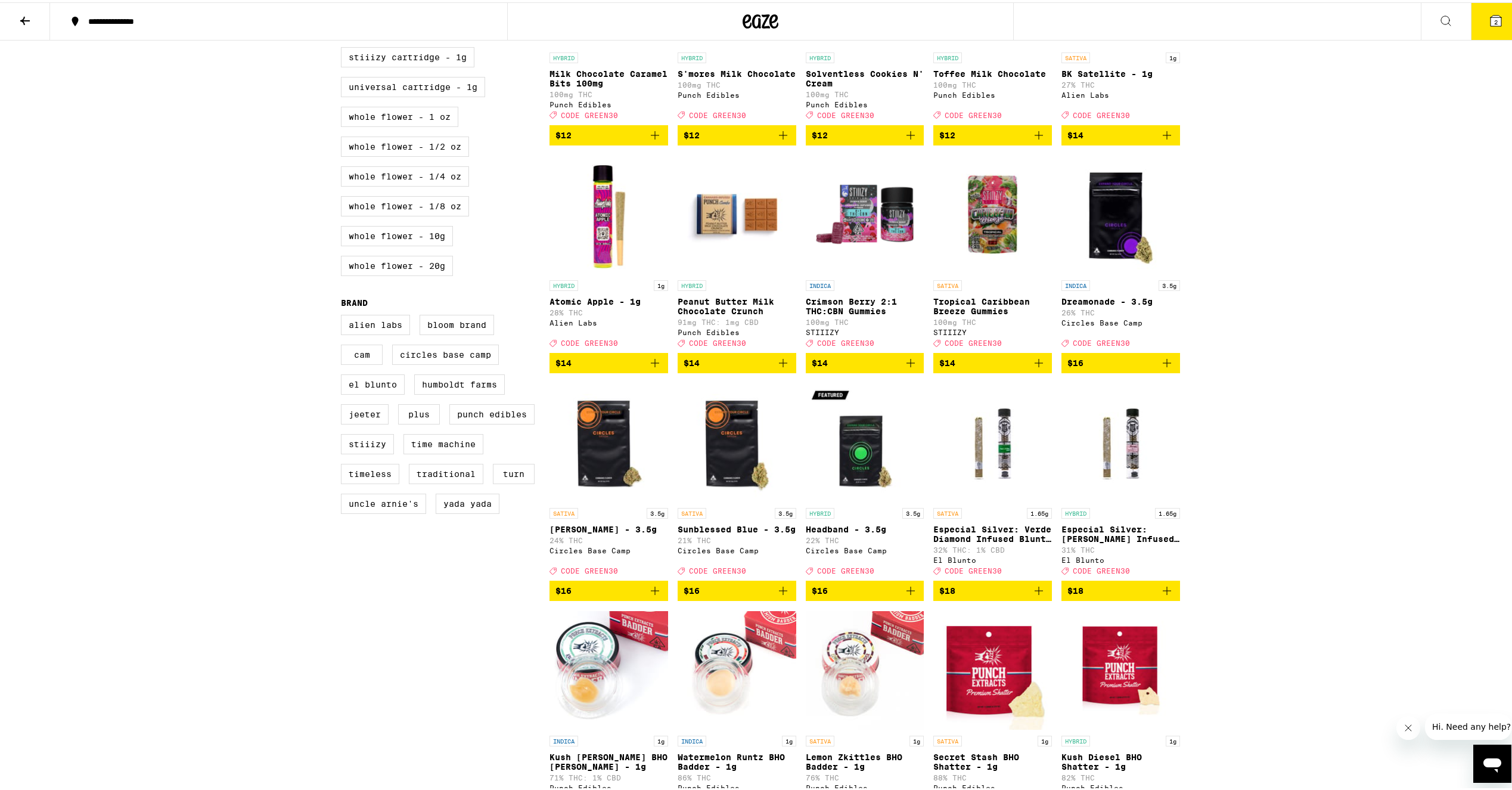
click at [459, 35] on label "STIIIZY Cartridge - 0.5g" at bounding box center [413, 25] width 144 height 20
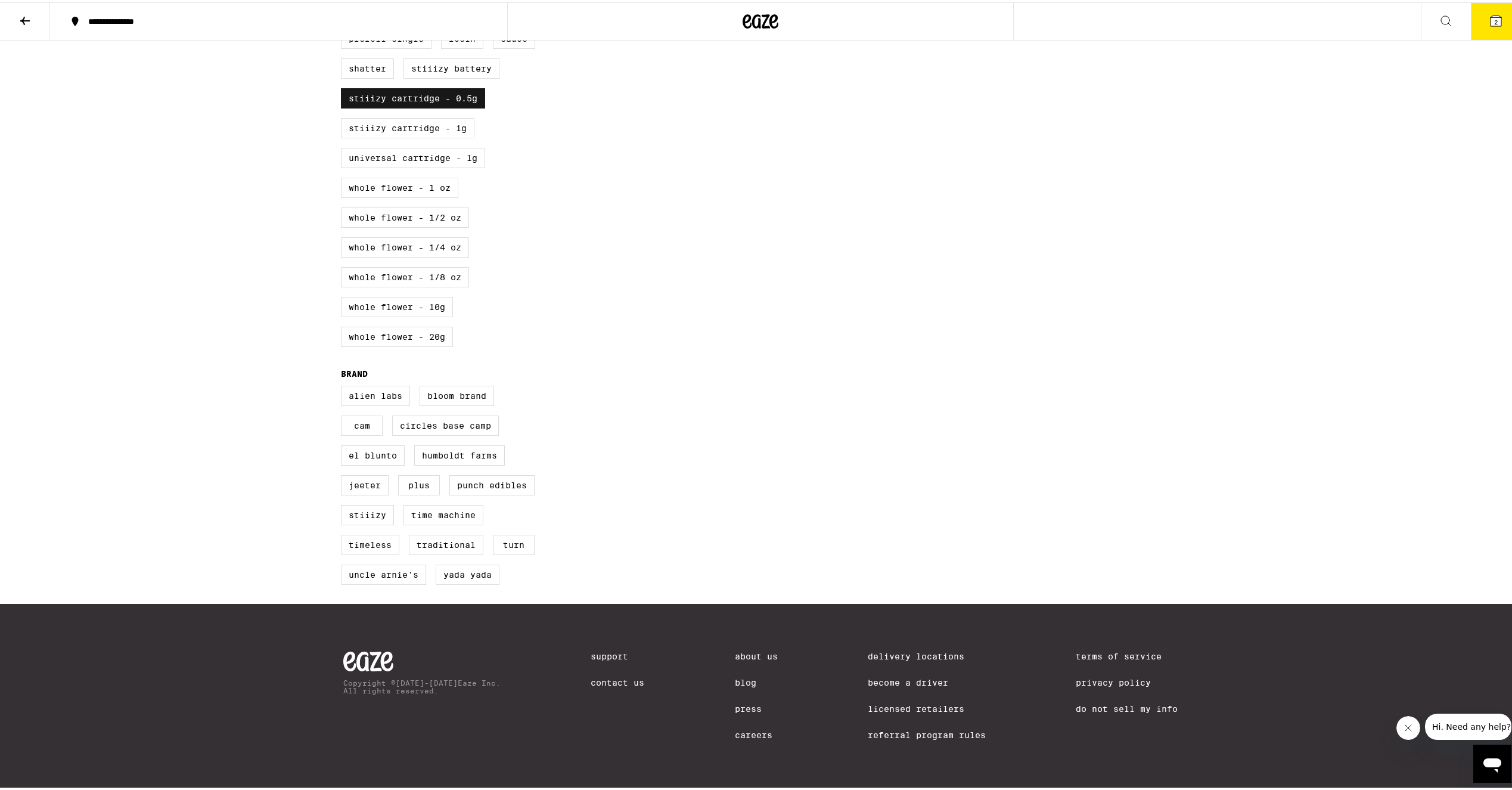
scroll to position [103, 0]
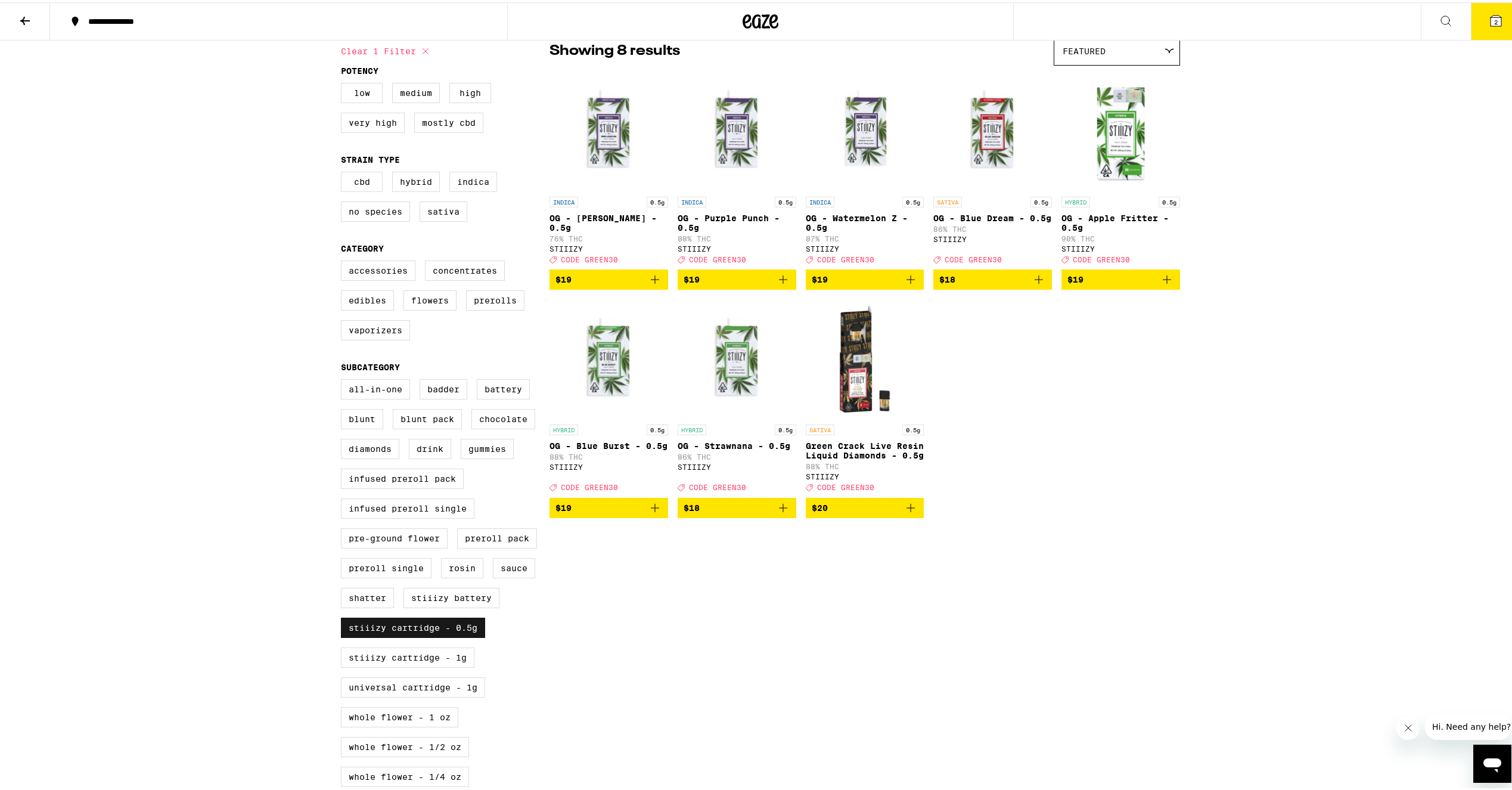
click at [406, 636] on label "STIIIZY Cartridge - 0.5g" at bounding box center [413, 625] width 144 height 20
click at [344, 379] on input "STIIIZY Cartridge - 0.5g" at bounding box center [343, 378] width 1 height 1
checkbox input "false"
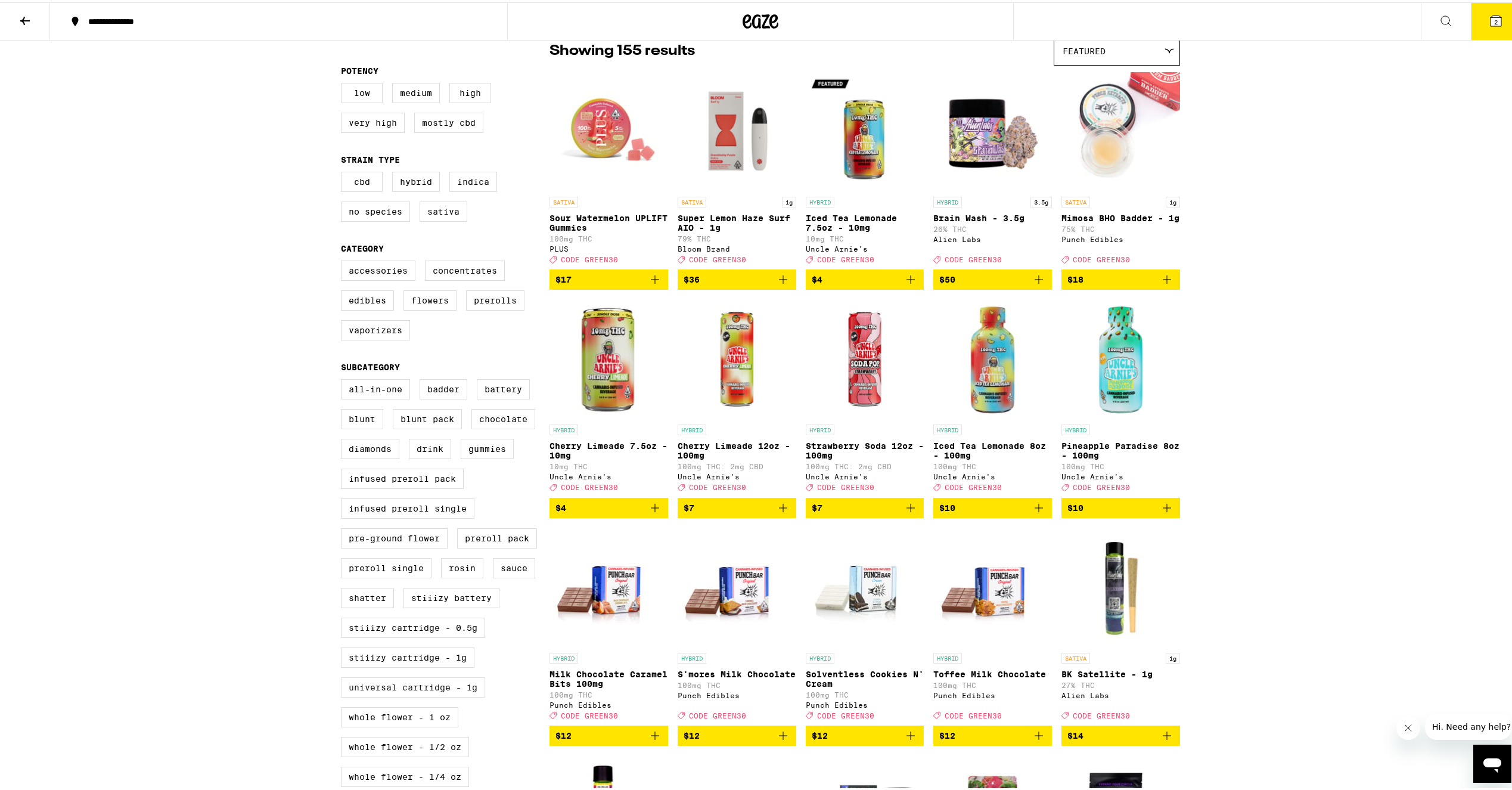
click at [447, 695] on label "Universal Cartridge - 1g" at bounding box center [413, 685] width 144 height 20
click at [344, 379] on input "Universal Cartridge - 1g" at bounding box center [343, 378] width 1 height 1
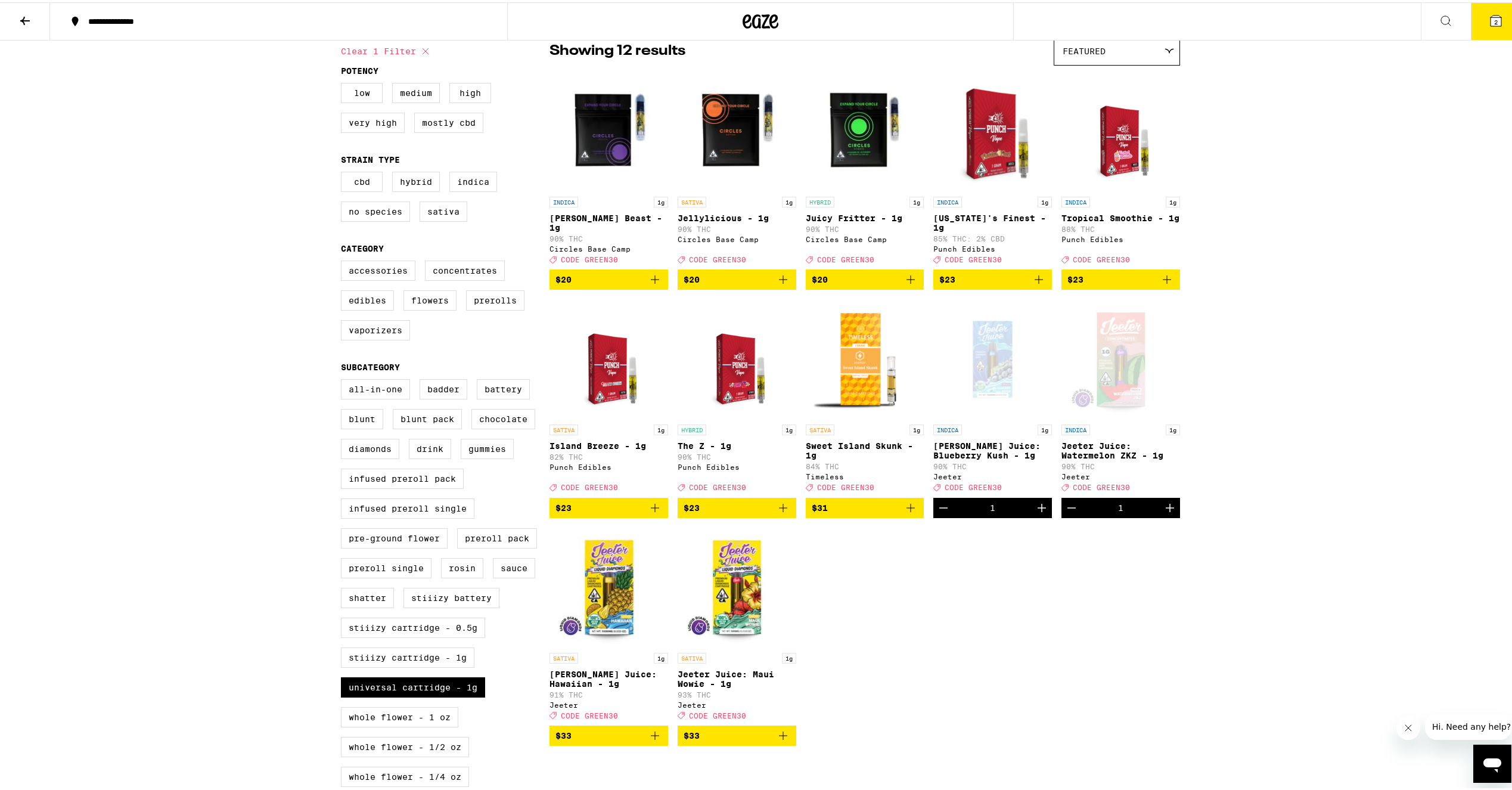
scroll to position [106, 0]
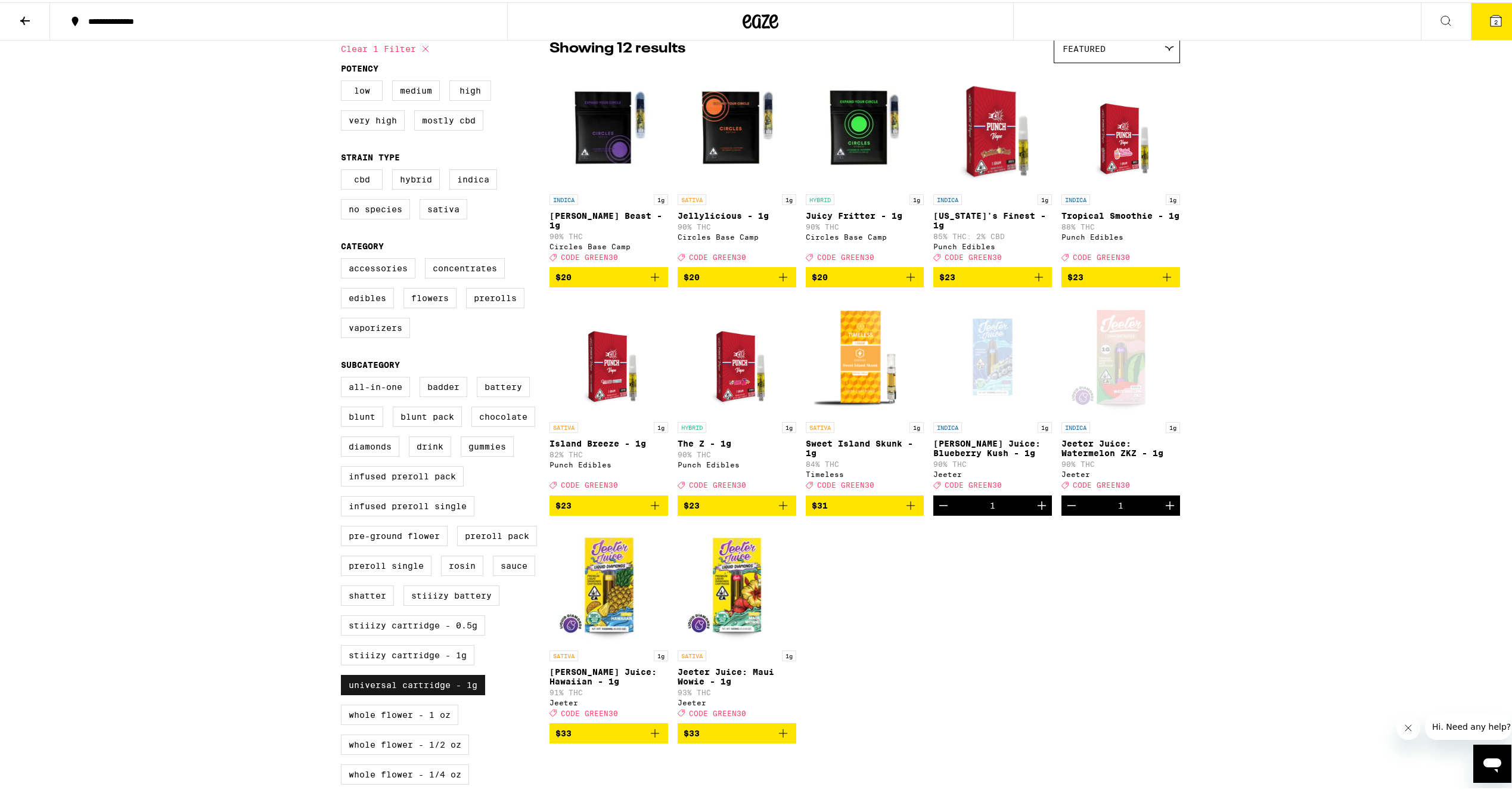
click at [441, 692] on label "Universal Cartridge - 1g" at bounding box center [413, 682] width 144 height 20
click at [344, 376] on input "Universal Cartridge - 1g" at bounding box center [343, 376] width 1 height 1
checkbox input "false"
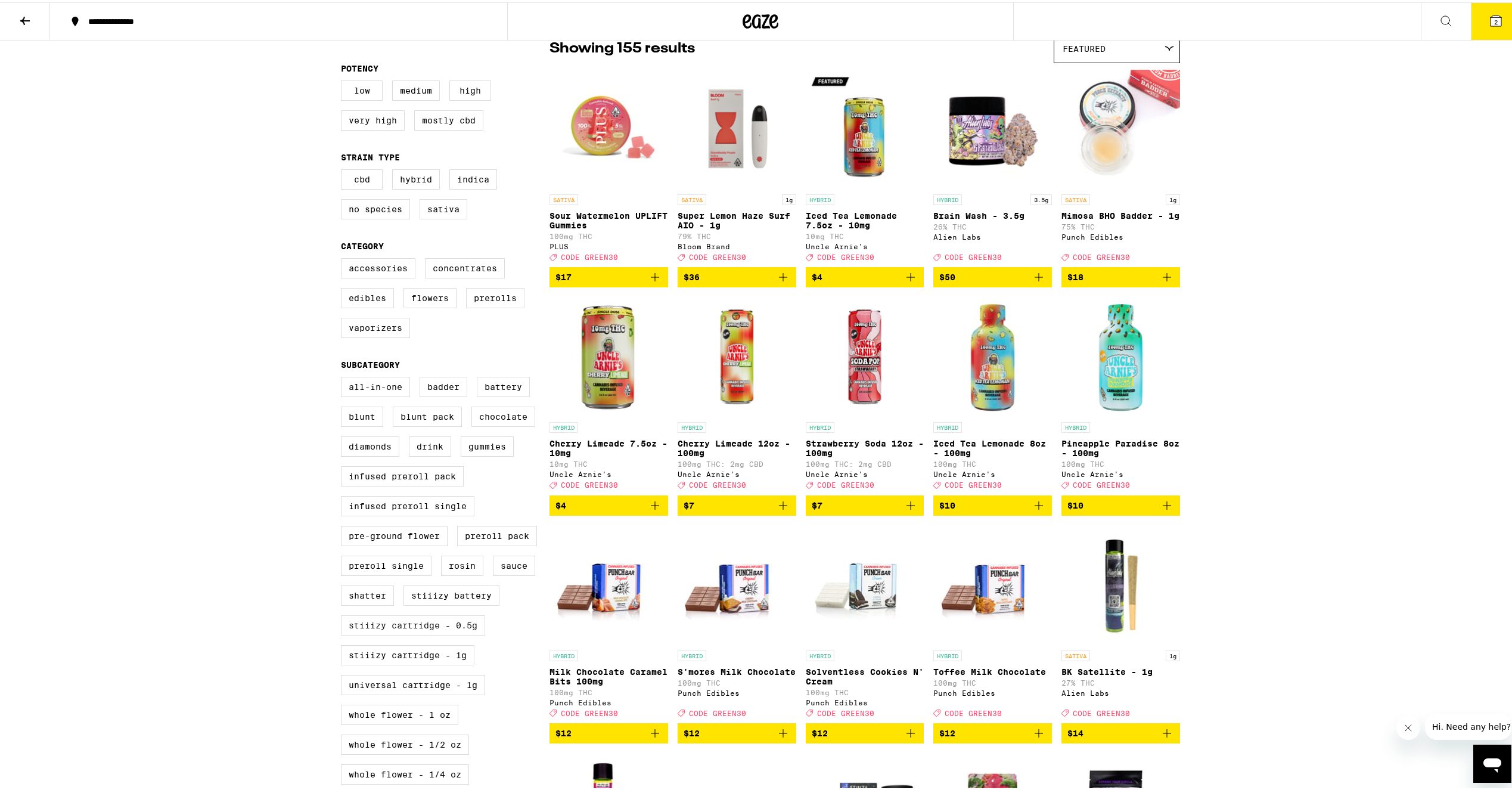
click at [439, 633] on label "STIIIZY Cartridge - 0.5g" at bounding box center [413, 623] width 144 height 20
click at [344, 376] on input "STIIIZY Cartridge - 0.5g" at bounding box center [343, 376] width 1 height 1
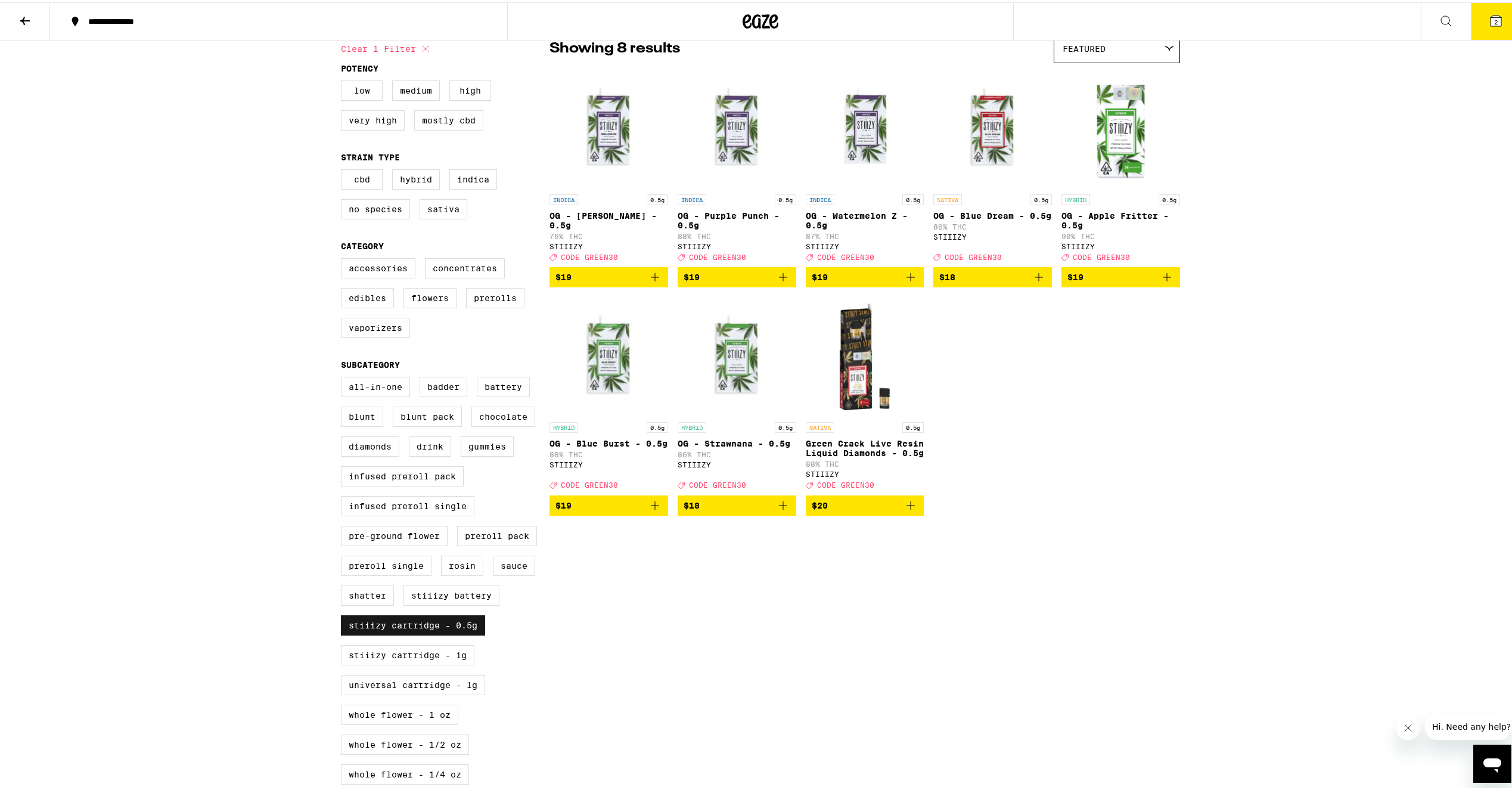
click at [439, 633] on label "STIIIZY Cartridge - 0.5g" at bounding box center [413, 623] width 144 height 20
click at [344, 376] on input "STIIIZY Cartridge - 0.5g" at bounding box center [343, 376] width 1 height 1
checkbox input "false"
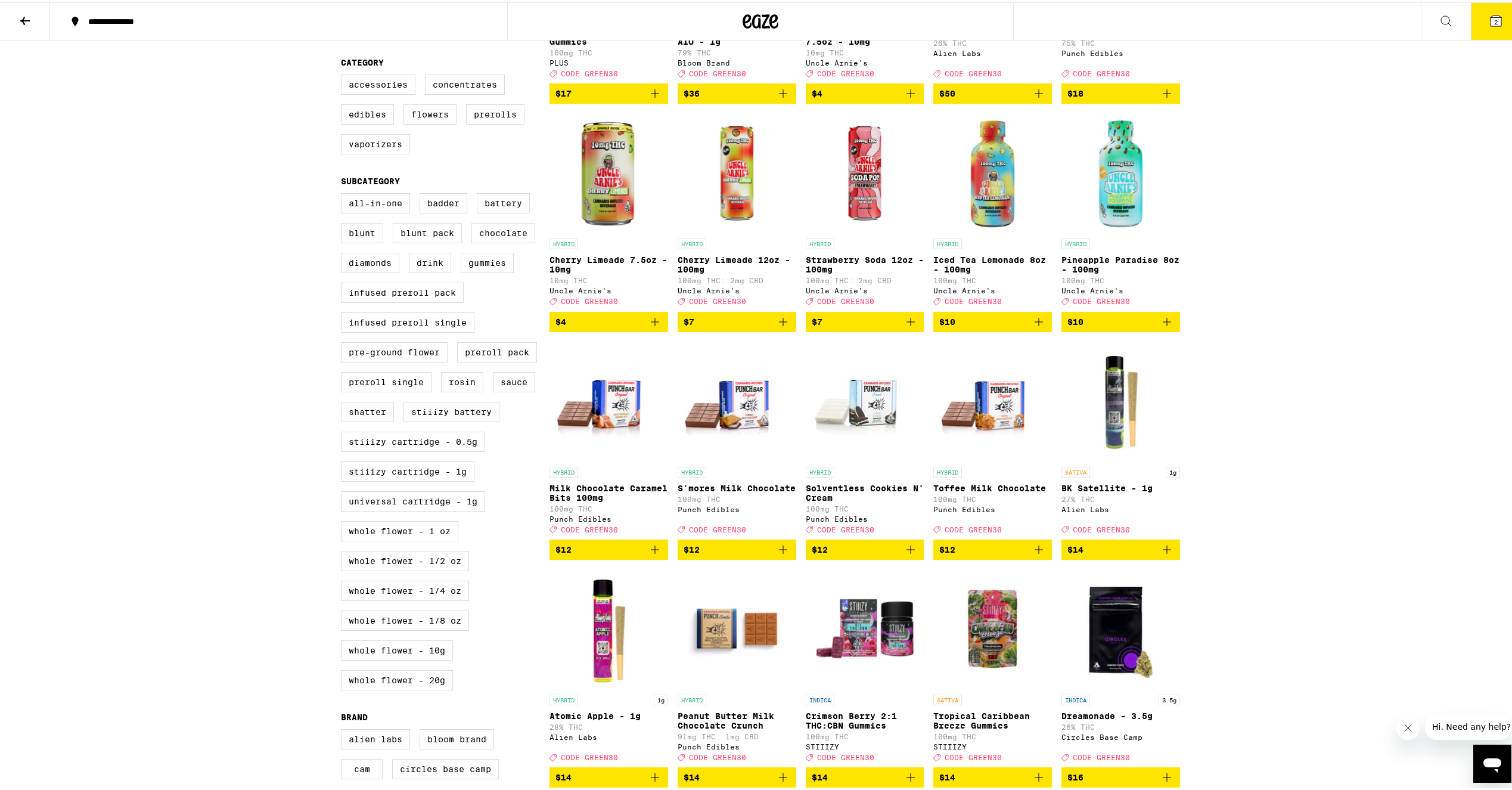
scroll to position [287, 0]
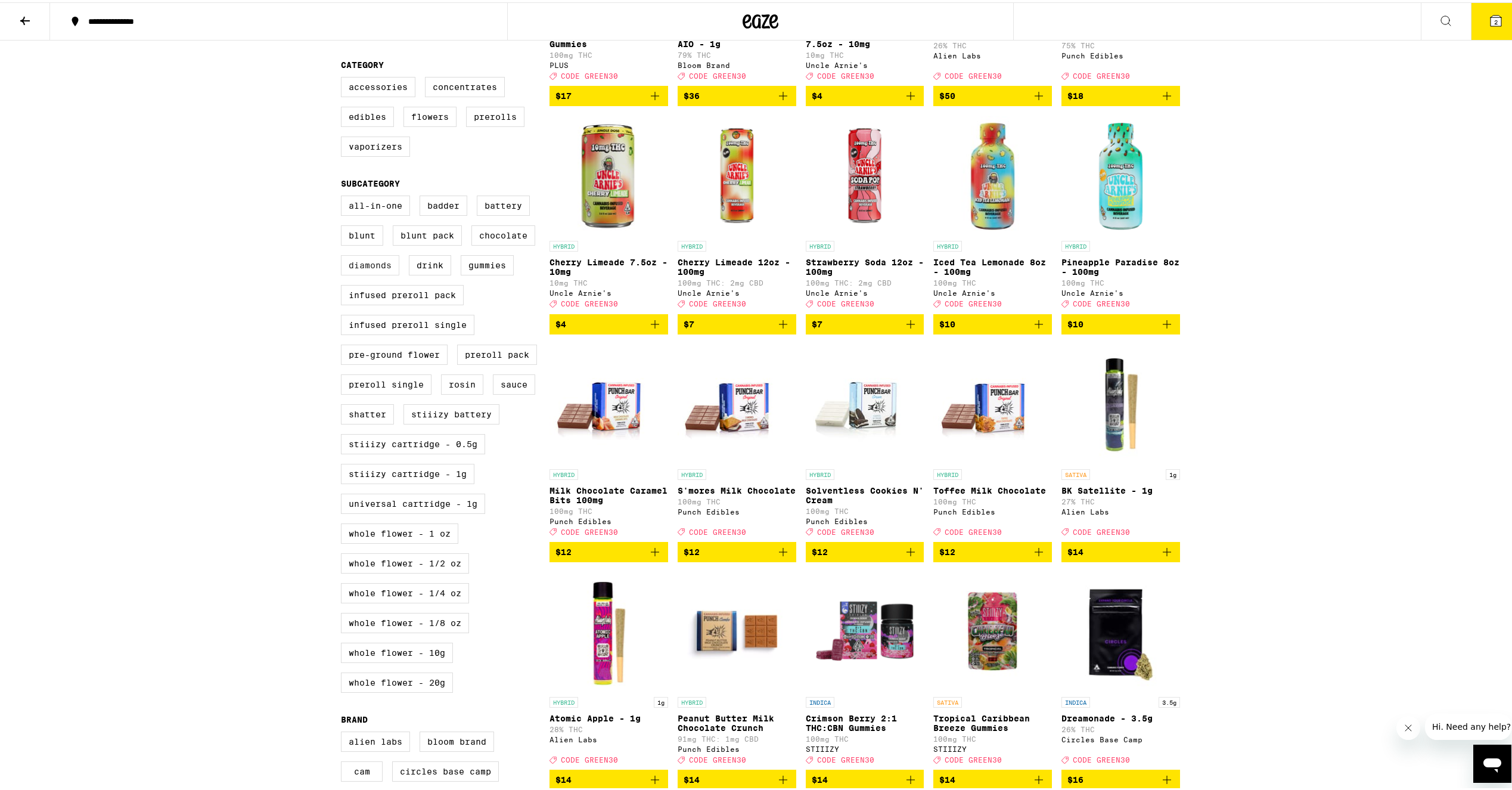
click at [368, 273] on label "Diamonds" at bounding box center [370, 263] width 58 height 20
click at [344, 195] on input "Diamonds" at bounding box center [343, 195] width 1 height 1
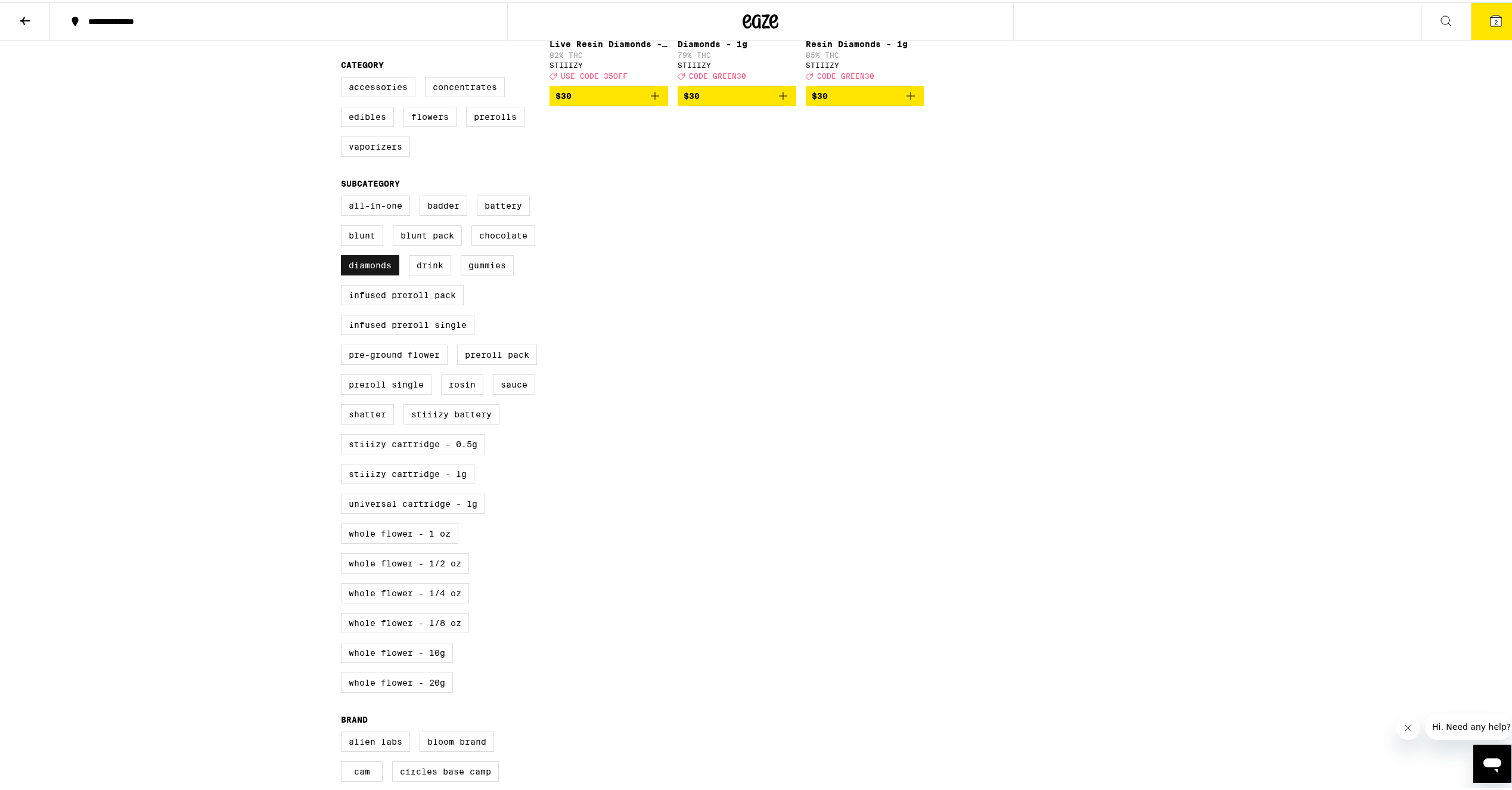
click at [368, 273] on label "Diamonds" at bounding box center [370, 263] width 58 height 20
click at [344, 195] on input "Diamonds" at bounding box center [343, 195] width 1 height 1
checkbox input "false"
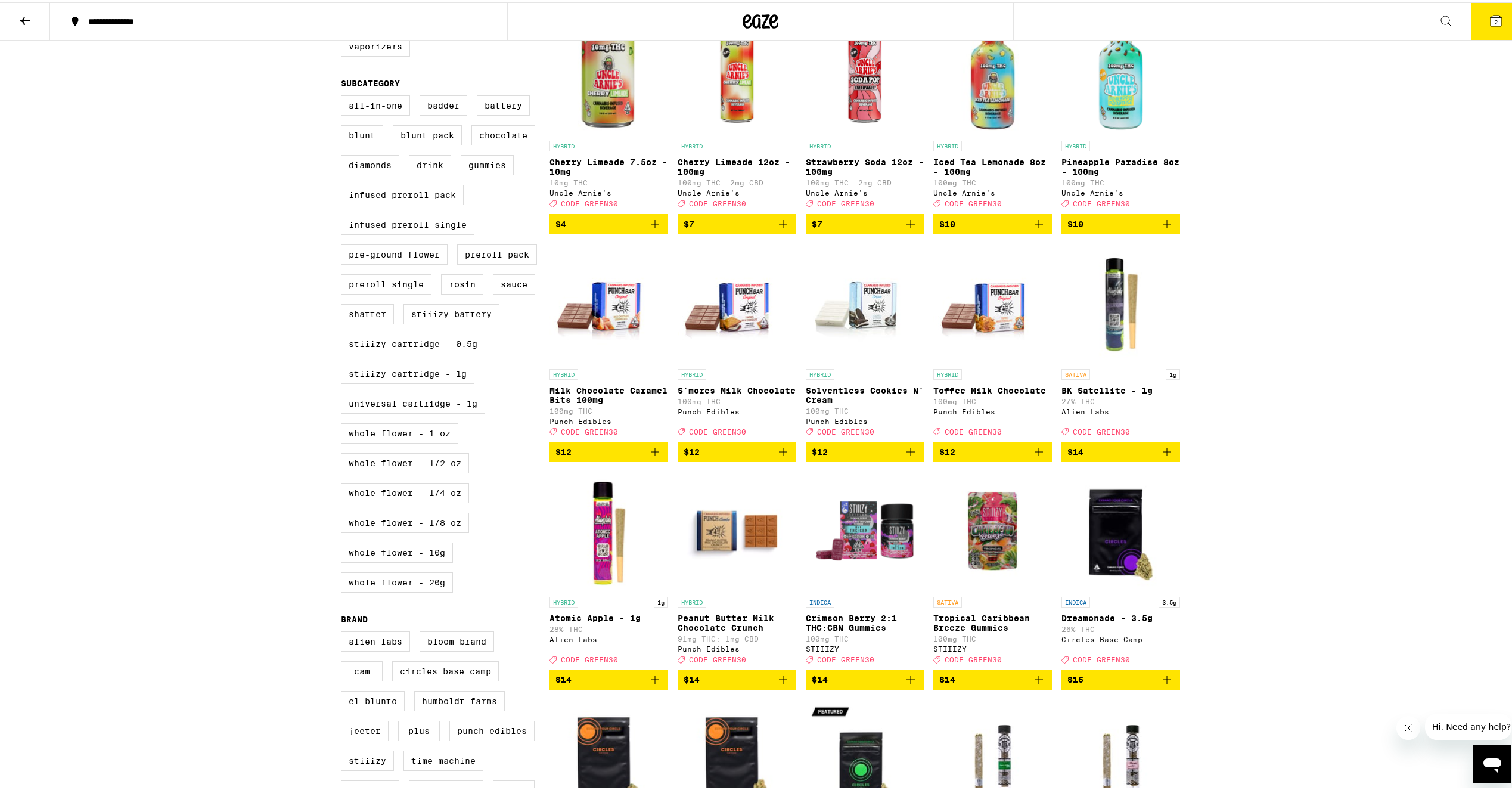
scroll to position [388, 0]
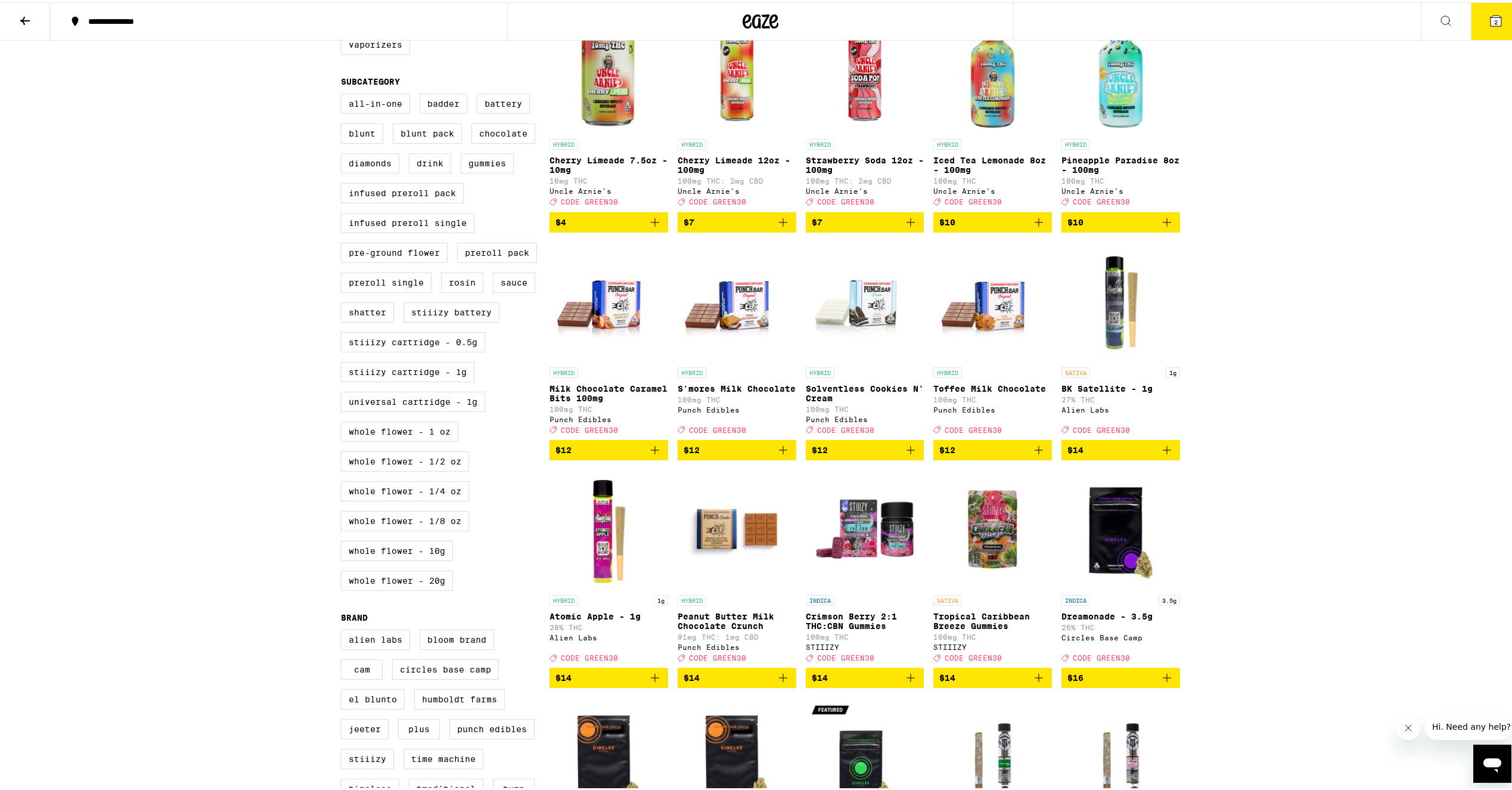
click at [863, 547] on img "Open page for Crimson Berry 2:1 THC:CBN Gummies from STIIIZY" at bounding box center [865, 526] width 119 height 119
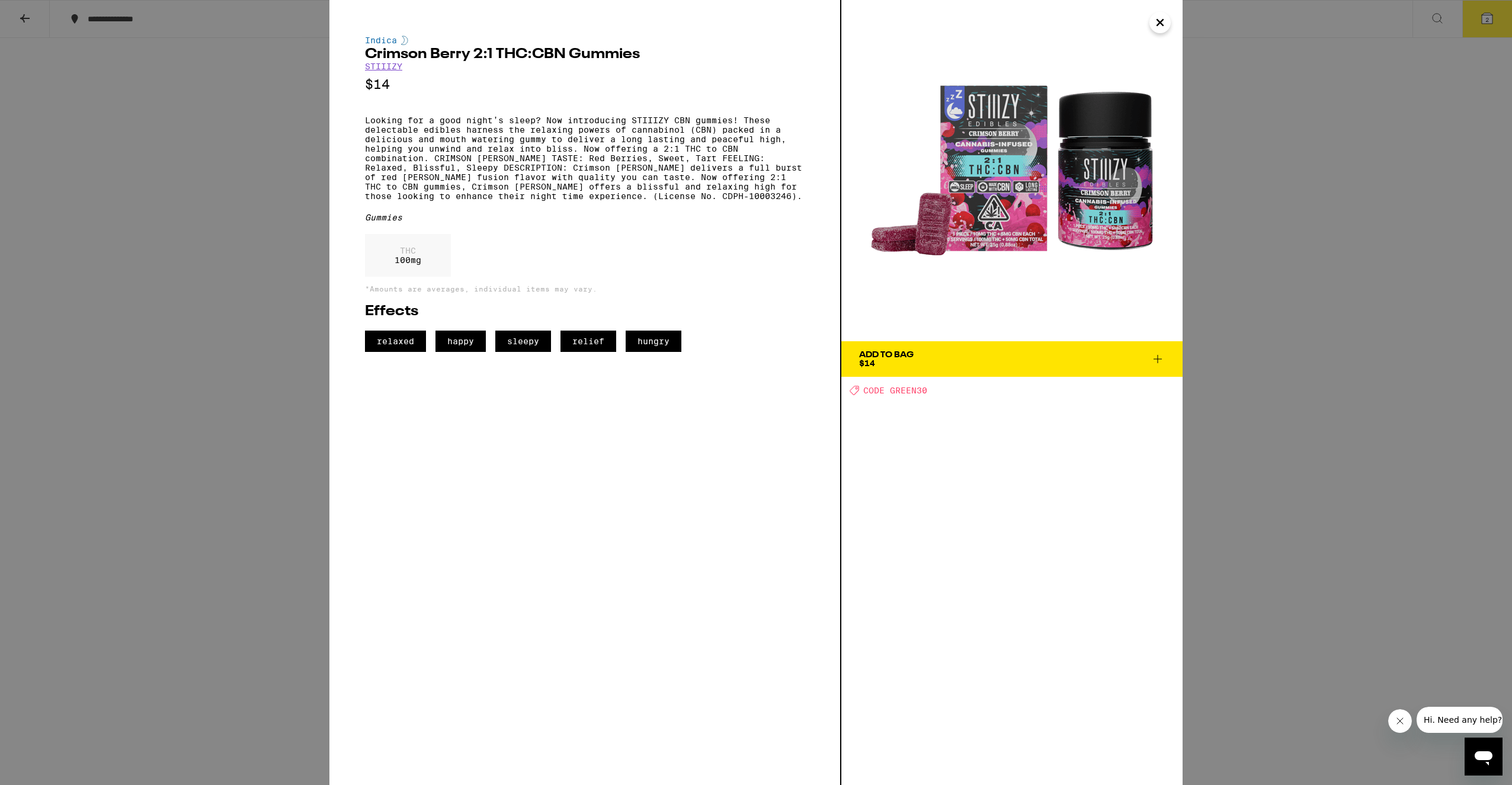
click at [1159, 358] on icon at bounding box center [1157, 358] width 14 height 14
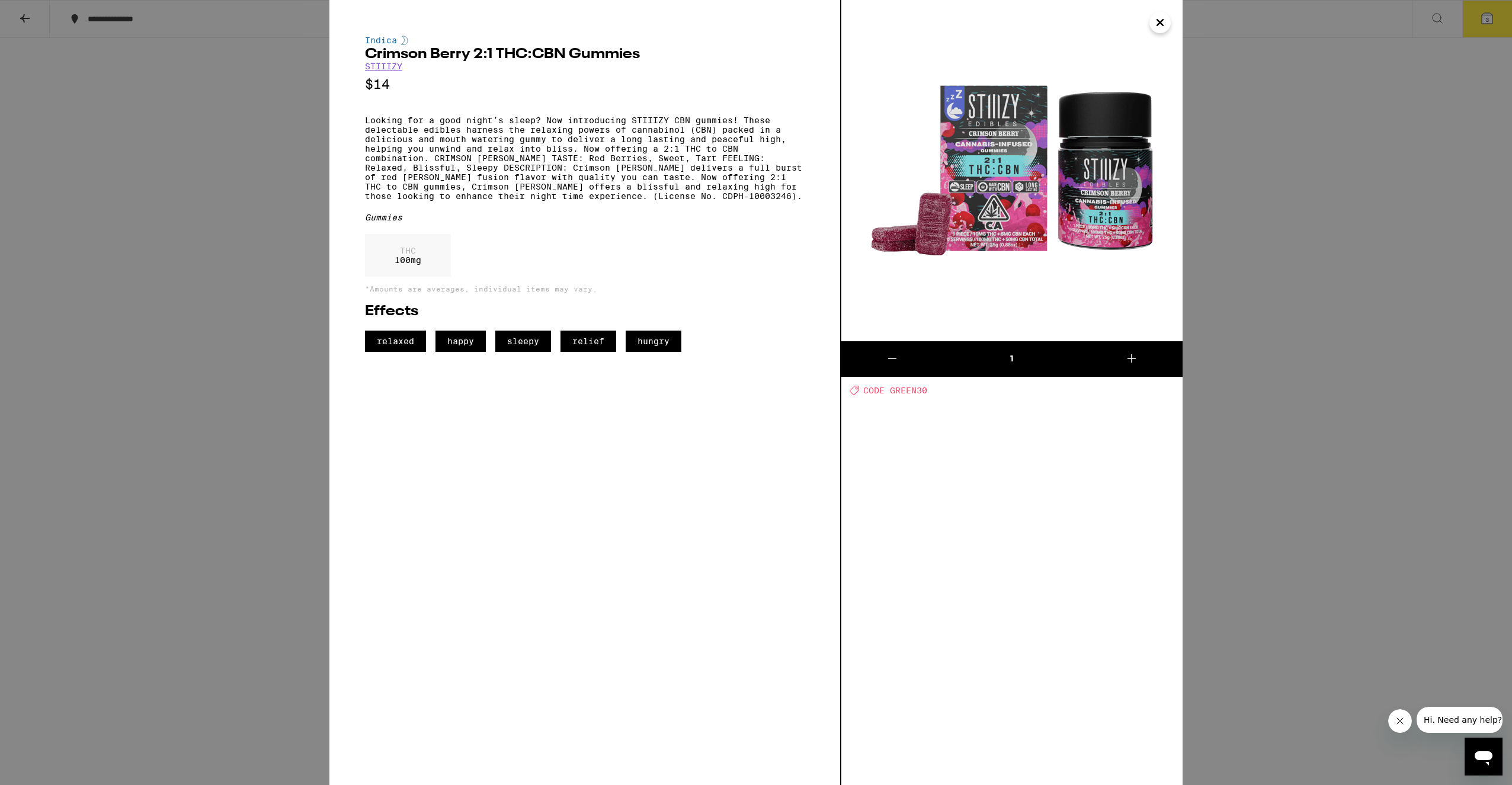
click at [1158, 27] on icon "Close" at bounding box center [1160, 22] width 14 height 18
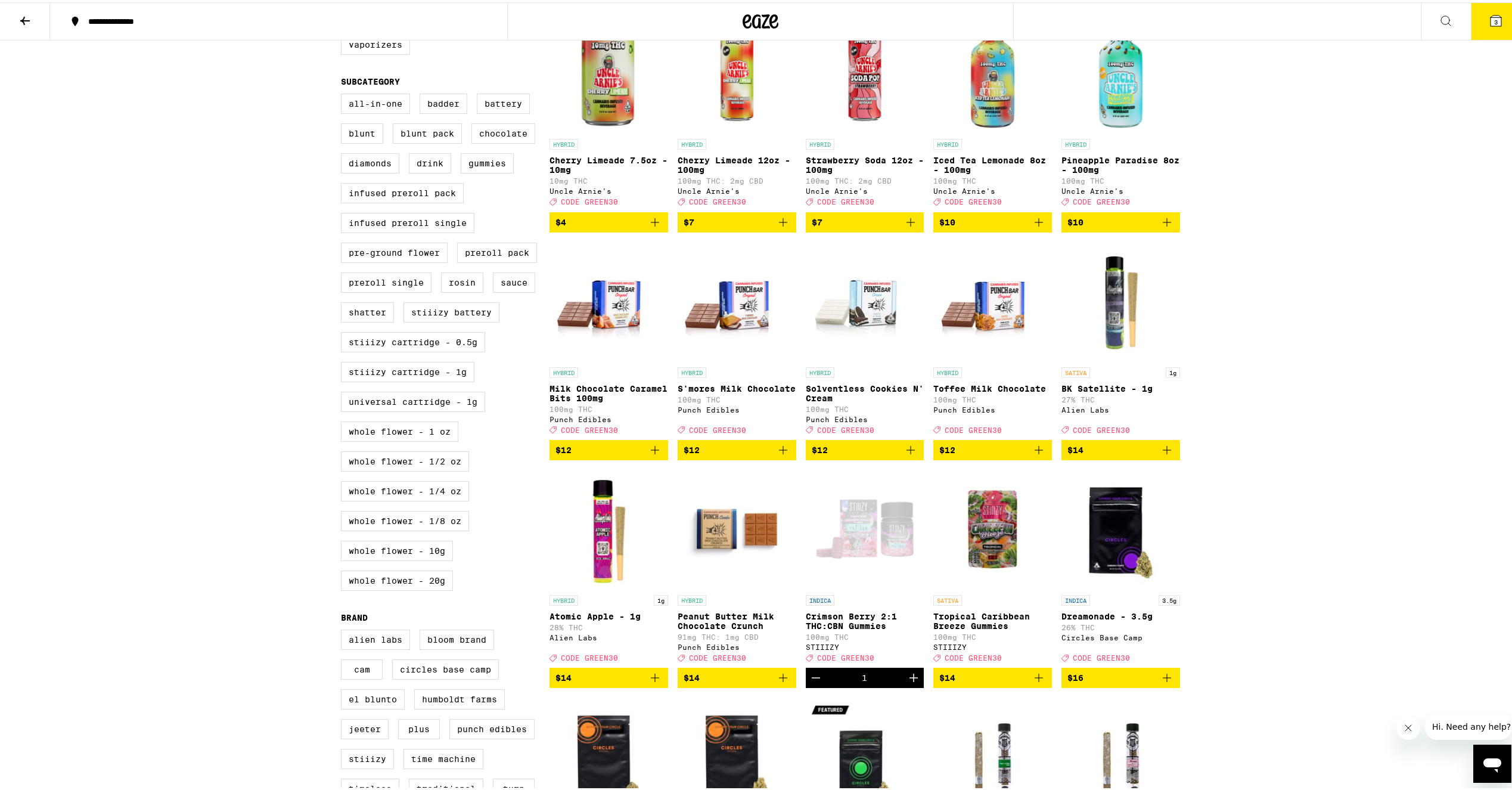
click at [1490, 23] on icon at bounding box center [1495, 19] width 11 height 11
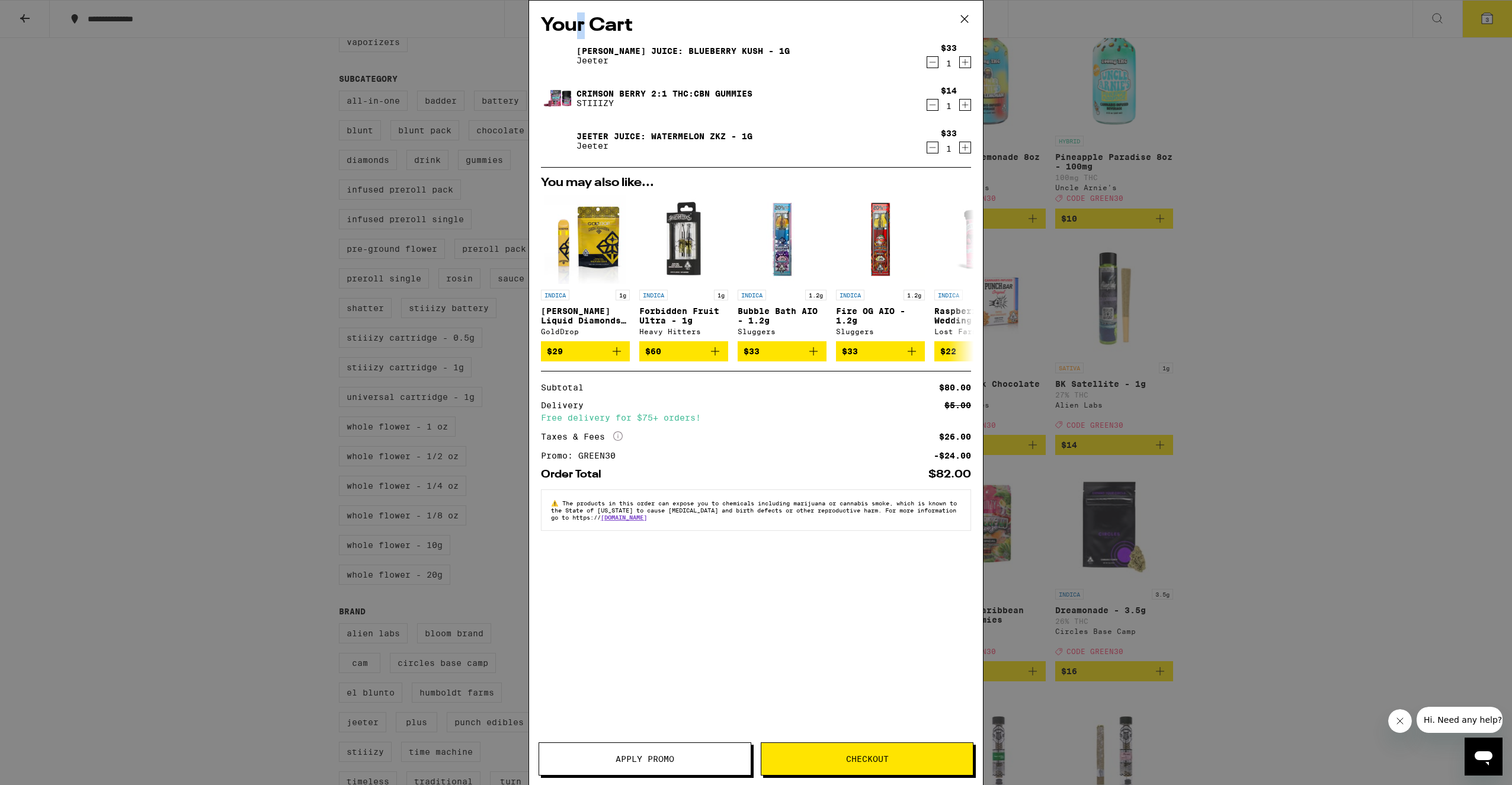
drag, startPoint x: 583, startPoint y: 22, endPoint x: 589, endPoint y: 28, distance: 8.5
click at [588, 27] on h2 "Your Cart" at bounding box center [756, 26] width 430 height 27
click at [174, 315] on div "Your Cart [PERSON_NAME] Juice: Blueberry Kush - 1g [PERSON_NAME] $33 1 Crimson …" at bounding box center [756, 392] width 1512 height 785
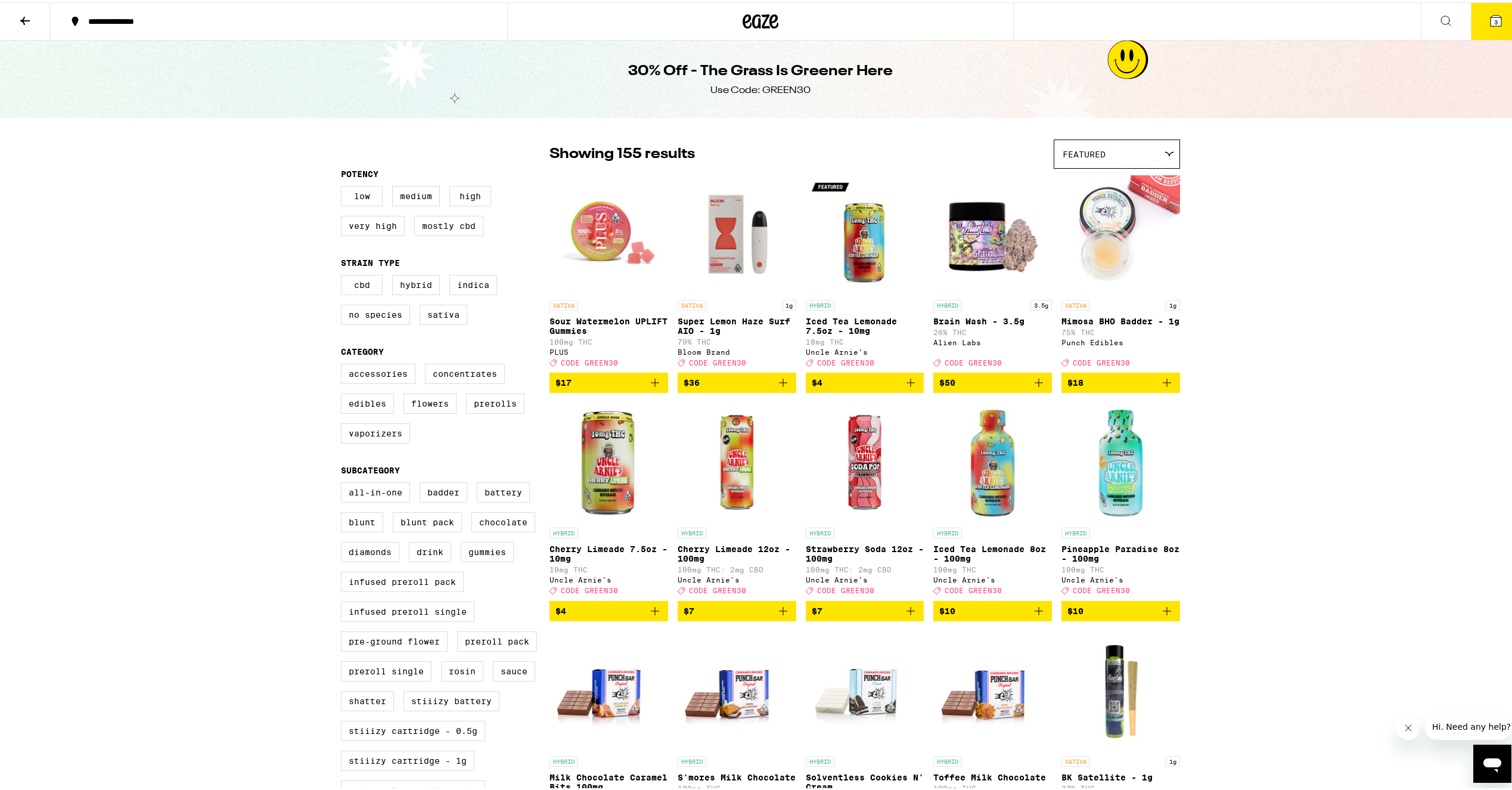
click at [1495, 22] on button "3" at bounding box center [1495, 19] width 50 height 37
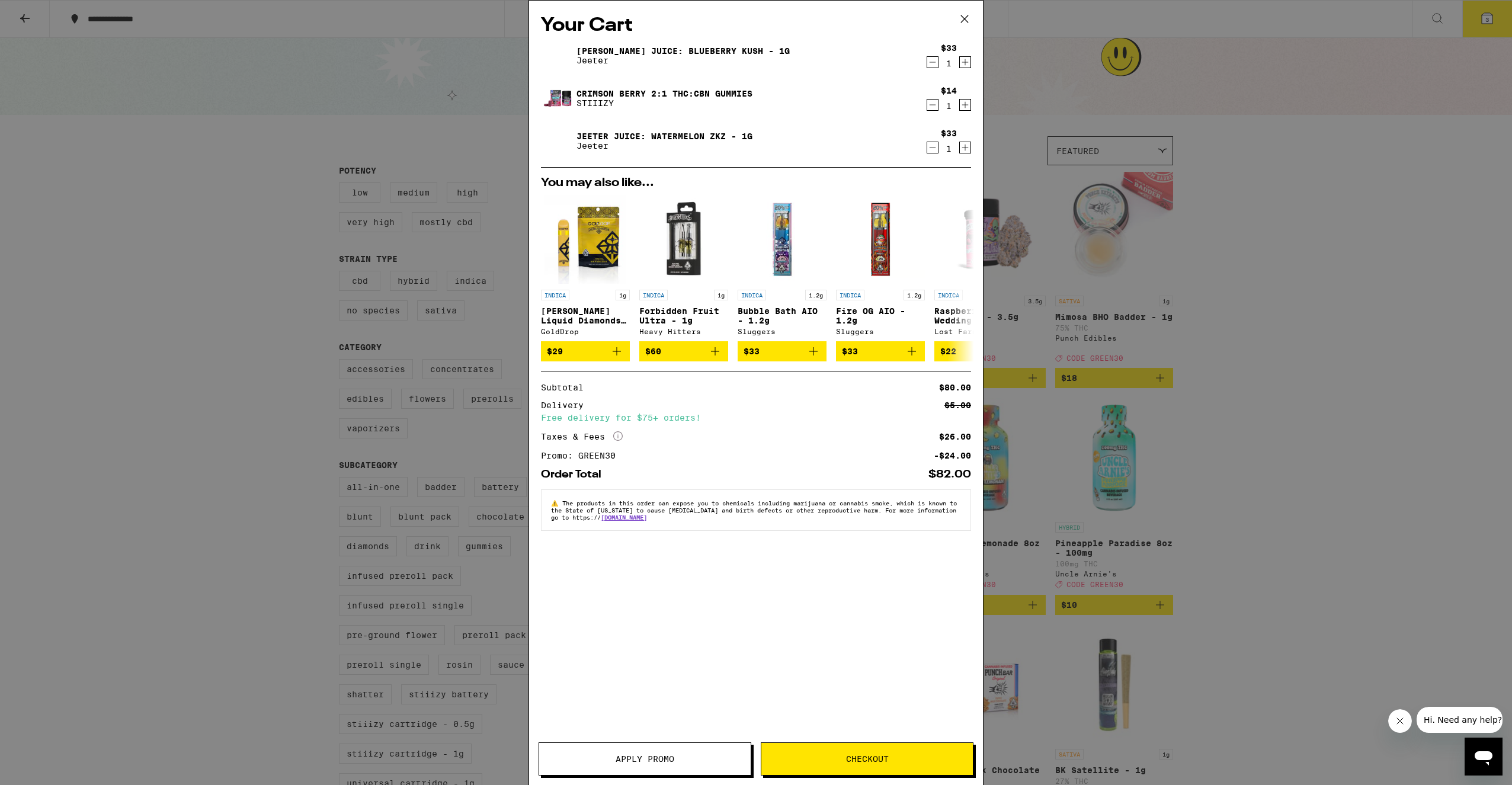
click at [878, 752] on button "Checkout" at bounding box center [868, 758] width 213 height 33
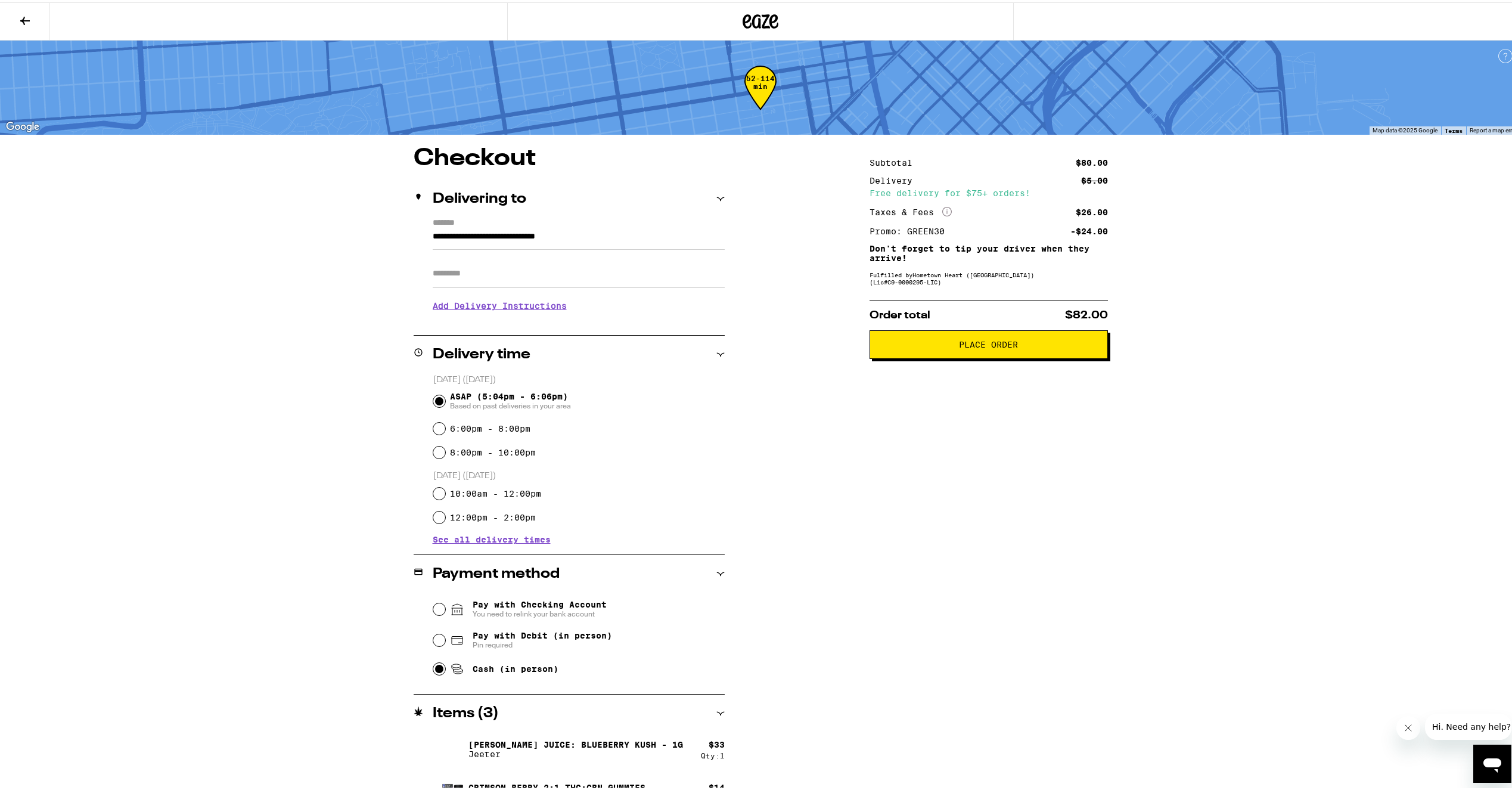
click at [510, 277] on input "Apt/Suite" at bounding box center [578, 271] width 292 height 28
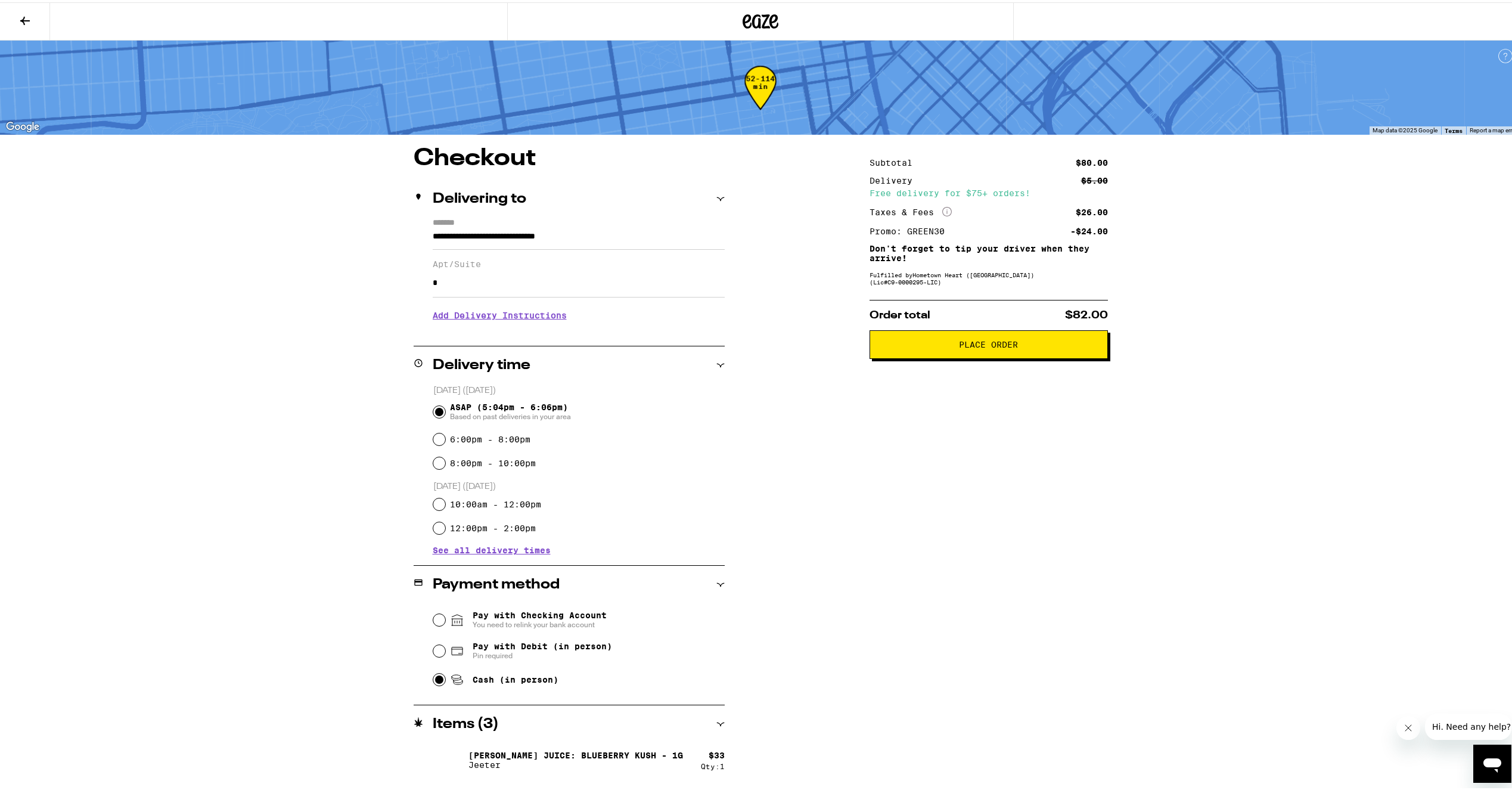
type input "*"
click at [217, 480] on div "**********" at bounding box center [760, 435] width 1521 height 870
click at [962, 344] on span "Place Order" at bounding box center [988, 342] width 59 height 9
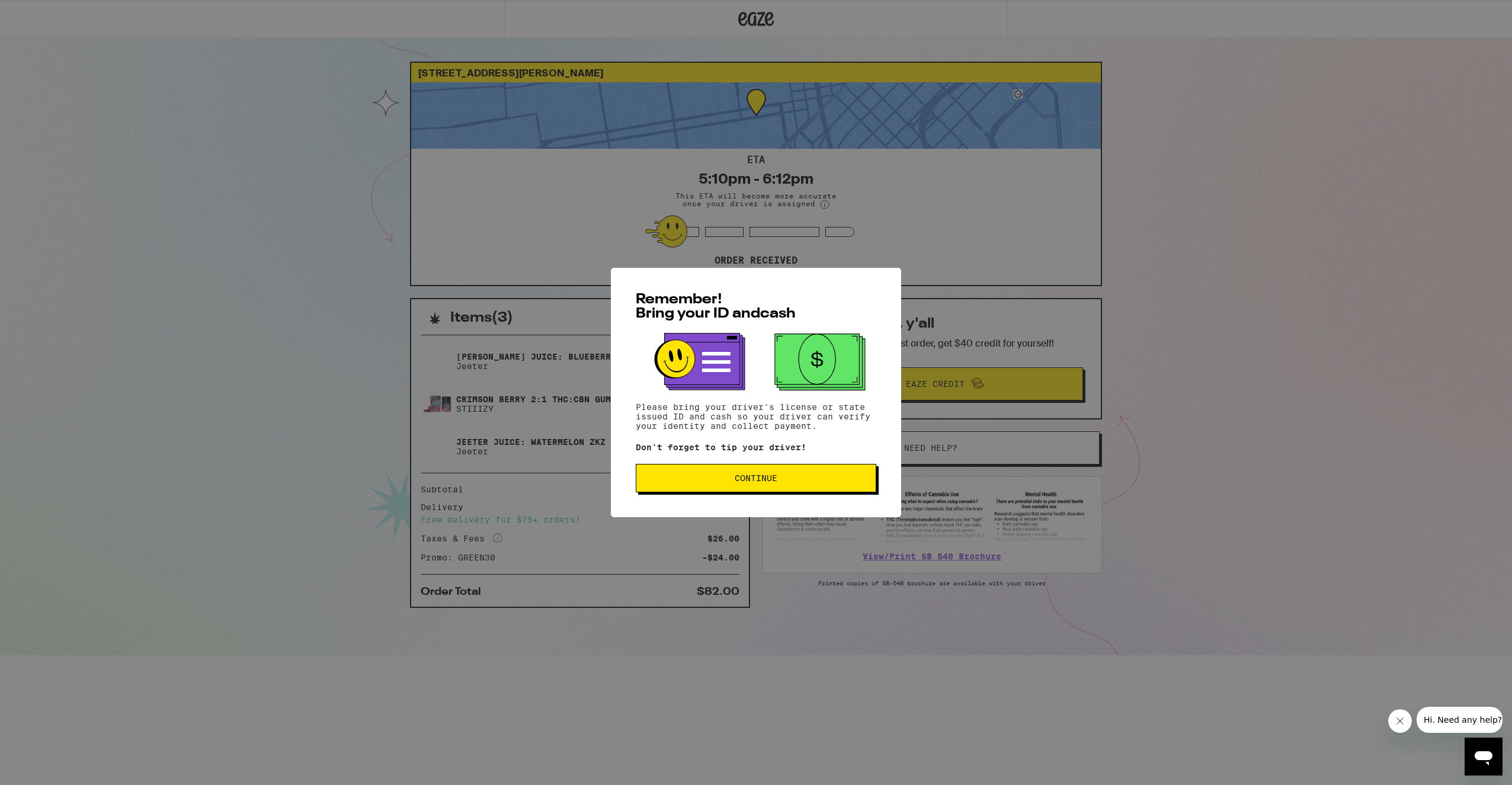
click at [802, 482] on span "Continue" at bounding box center [756, 477] width 220 height 9
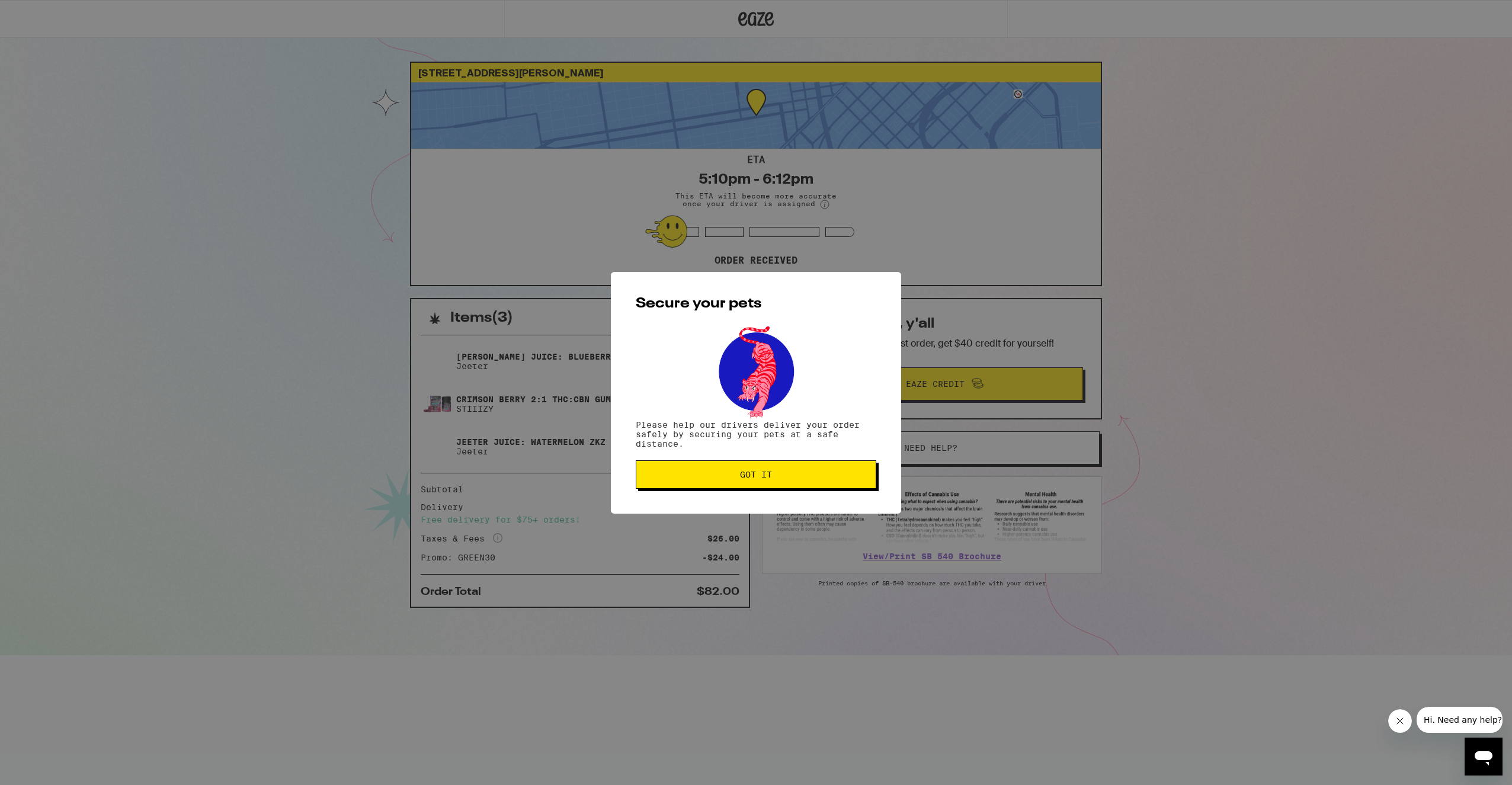
click at [800, 471] on button "Got it" at bounding box center [756, 474] width 240 height 28
